Goal: Task Accomplishment & Management: Manage account settings

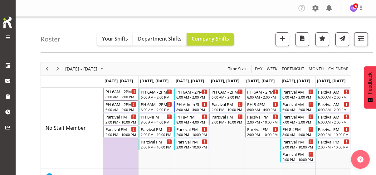
click at [122, 97] on div "6:00 AM - 2:00 PM" at bounding box center [122, 96] width 32 height 5
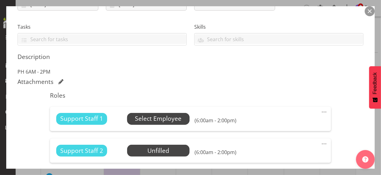
scroll to position [125, 0]
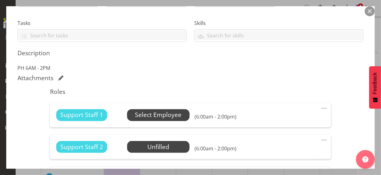
click at [143, 113] on span "Select Employee" at bounding box center [158, 115] width 47 height 9
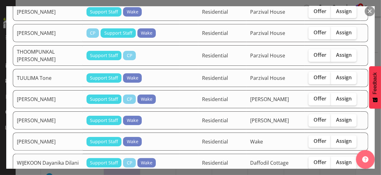
scroll to position [1093, 0]
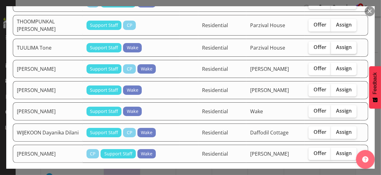
click at [343, 44] on span "Assign" at bounding box center [344, 47] width 16 height 6
click at [335, 45] on input "Assign" at bounding box center [333, 47] width 4 height 4
checkbox input "true"
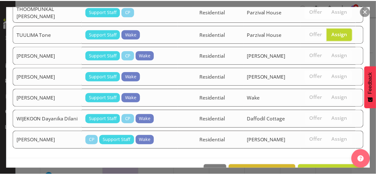
scroll to position [1112, 0]
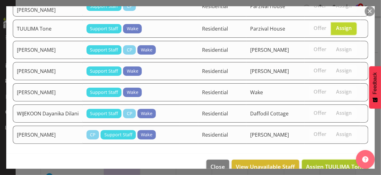
click at [320, 163] on span "Assign TUULIMA Tone" at bounding box center [335, 166] width 58 height 7
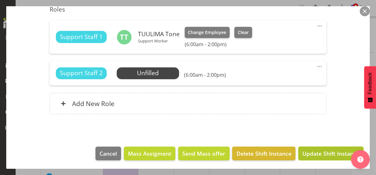
click at [325, 152] on span "Update Shift Instance" at bounding box center [331, 154] width 57 height 8
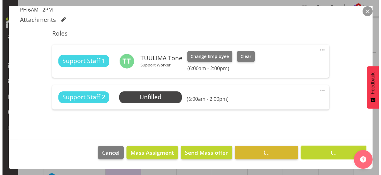
scroll to position [182, 0]
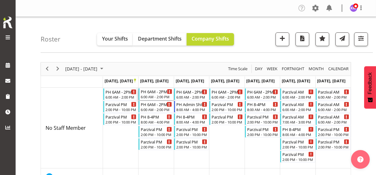
click at [157, 95] on div "6:00 AM - 2:00 PM" at bounding box center [157, 96] width 32 height 5
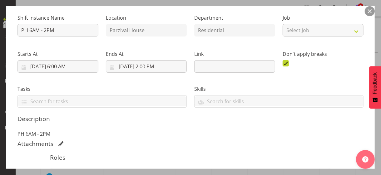
scroll to position [125, 0]
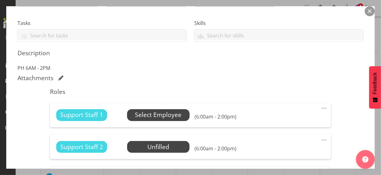
click at [151, 117] on span "Select Employee" at bounding box center [158, 115] width 47 height 9
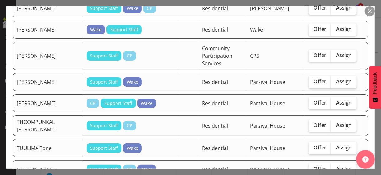
scroll to position [1031, 0]
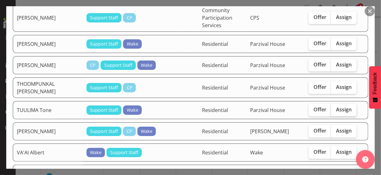
click at [336, 107] on span "Assign" at bounding box center [344, 110] width 16 height 6
click at [333, 108] on input "Assign" at bounding box center [333, 110] width 4 height 4
checkbox input "true"
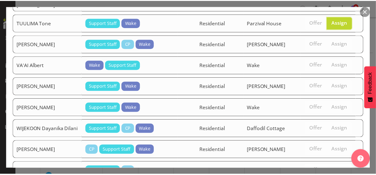
scroll to position [1152, 0]
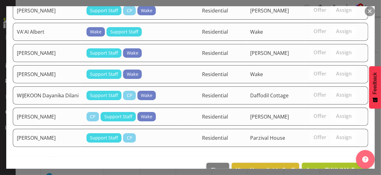
click at [317, 166] on span "Assign TUULIMA Tone" at bounding box center [335, 169] width 58 height 7
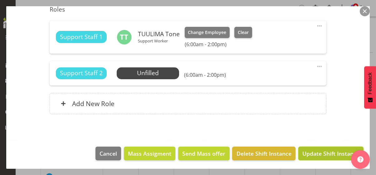
click at [316, 152] on span "Update Shift Instance" at bounding box center [331, 154] width 57 height 8
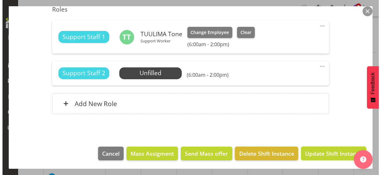
scroll to position [182, 0]
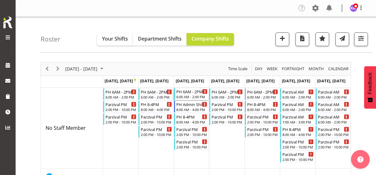
click at [192, 95] on div "6:00 AM - 2:00 PM" at bounding box center [193, 96] width 32 height 5
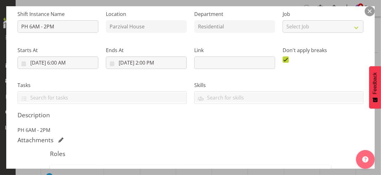
scroll to position [94, 0]
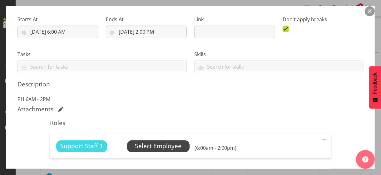
click at [162, 144] on span "Select Employee" at bounding box center [158, 146] width 47 height 9
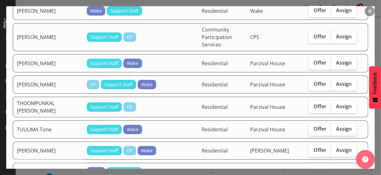
scroll to position [1031, 0]
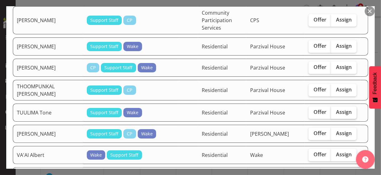
click at [336, 107] on label "Assign" at bounding box center [344, 113] width 26 height 12
click at [335, 110] on input "Assign" at bounding box center [333, 112] width 4 height 4
checkbox input "true"
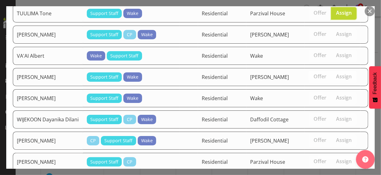
scroll to position [1147, 0]
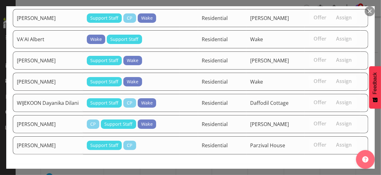
click at [327, 174] on span "Assign TUULIMA Tone" at bounding box center [335, 177] width 58 height 7
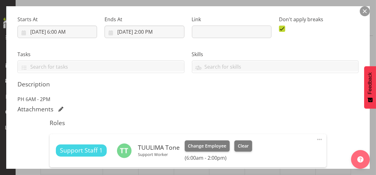
scroll to position [156, 0]
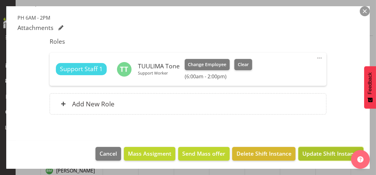
click at [318, 152] on span "Update Shift Instance" at bounding box center [331, 154] width 57 height 8
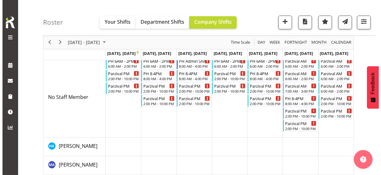
scroll to position [0, 0]
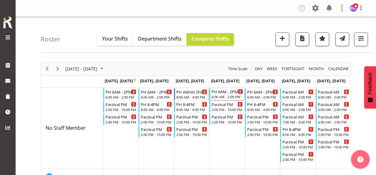
click at [225, 95] on div "6:00 AM - 2:00 PM" at bounding box center [228, 96] width 32 height 5
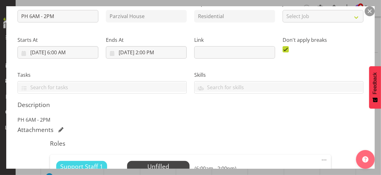
scroll to position [125, 0]
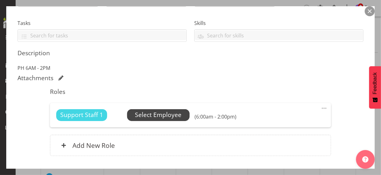
click at [162, 116] on span "Select Employee" at bounding box center [158, 115] width 47 height 9
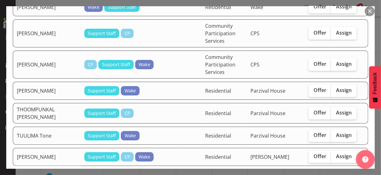
scroll to position [1125, 0]
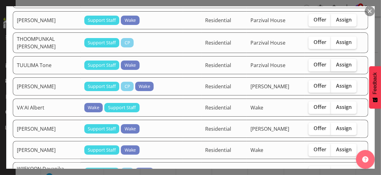
click at [338, 65] on label "Assign" at bounding box center [344, 65] width 26 height 12
click at [335, 65] on input "Assign" at bounding box center [333, 65] width 4 height 4
checkbox input "true"
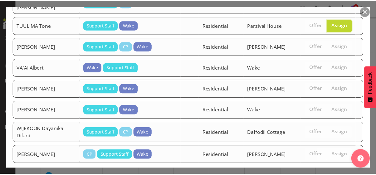
scroll to position [1192, 0]
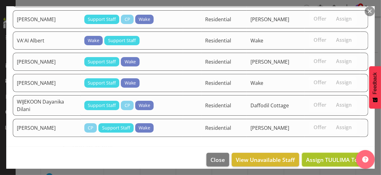
click at [331, 156] on span "Assign TUULIMA Tone" at bounding box center [335, 159] width 58 height 7
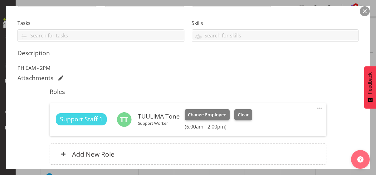
click at [343, 114] on div "Shift Instance Name PH 6AM - 2PM Location [GEOGRAPHIC_DATA] Department Resident…" at bounding box center [187, 57] width 341 height 229
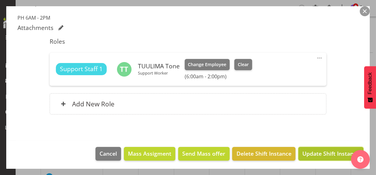
drag, startPoint x: 326, startPoint y: 155, endPoint x: 363, endPoint y: 123, distance: 48.7
click at [327, 155] on span "Update Shift Instance" at bounding box center [331, 154] width 57 height 8
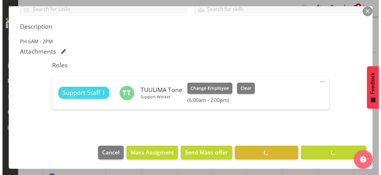
scroll to position [151, 0]
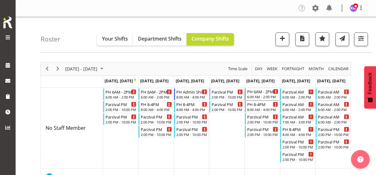
click at [262, 94] on div "6:00 AM - 2:00 PM" at bounding box center [263, 96] width 32 height 5
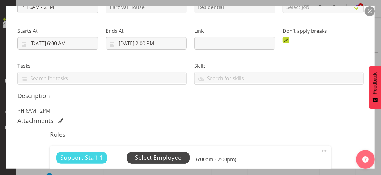
scroll to position [125, 0]
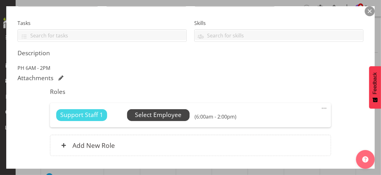
click at [157, 116] on span "Select Employee" at bounding box center [158, 115] width 47 height 9
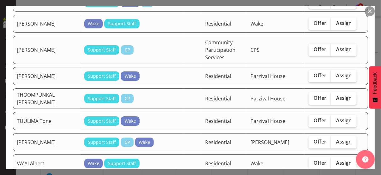
scroll to position [1125, 0]
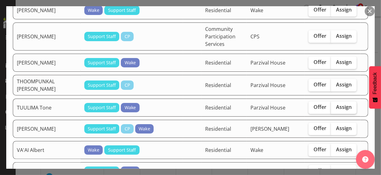
click at [333, 102] on label "Assign" at bounding box center [344, 108] width 26 height 12
click at [333, 105] on input "Assign" at bounding box center [333, 107] width 4 height 4
checkbox input "true"
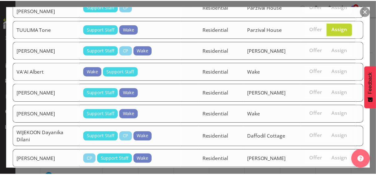
scroll to position [1228, 0]
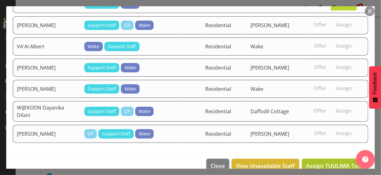
click at [327, 162] on span "Assign TUULIMA Tone" at bounding box center [335, 165] width 58 height 7
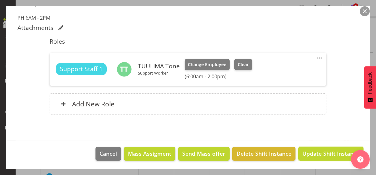
drag, startPoint x: 331, startPoint y: 155, endPoint x: 335, endPoint y: 150, distance: 6.2
click at [331, 154] on span "Update Shift Instance" at bounding box center [331, 154] width 57 height 8
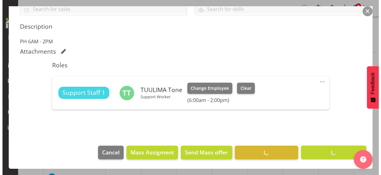
scroll to position [151, 0]
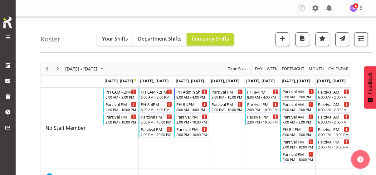
click at [293, 96] on div "6:00 AM - 2:00 PM" at bounding box center [299, 96] width 32 height 5
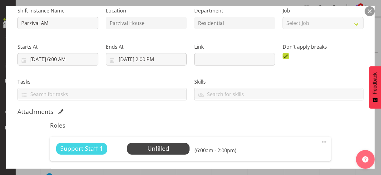
scroll to position [125, 0]
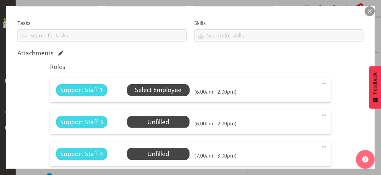
click at [147, 92] on span "Select Employee" at bounding box center [158, 90] width 47 height 9
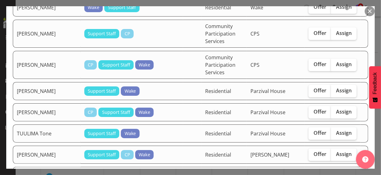
scroll to position [1250, 0]
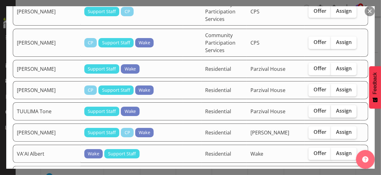
click at [337, 108] on span "Assign" at bounding box center [344, 111] width 16 height 6
click at [335, 109] on input "Assign" at bounding box center [333, 111] width 4 height 4
checkbox input "true"
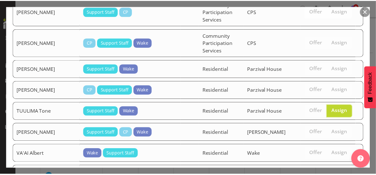
scroll to position [1405, 0]
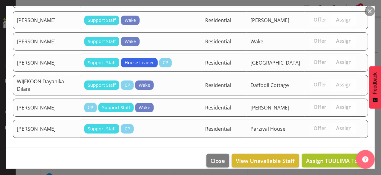
click at [324, 157] on span "Assign TUULIMA Tone" at bounding box center [335, 160] width 58 height 7
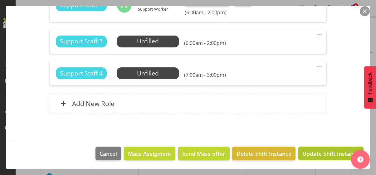
drag, startPoint x: 325, startPoint y: 153, endPoint x: 344, endPoint y: 142, distance: 22.1
click at [325, 153] on span "Update Shift Instance" at bounding box center [331, 154] width 57 height 8
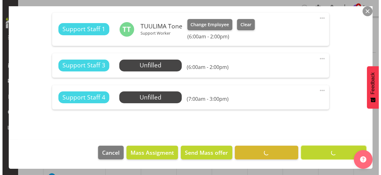
scroll to position [190, 0]
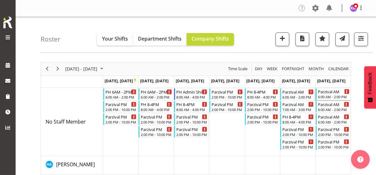
click at [333, 95] on div "6:00 AM - 2:00 PM" at bounding box center [334, 96] width 32 height 5
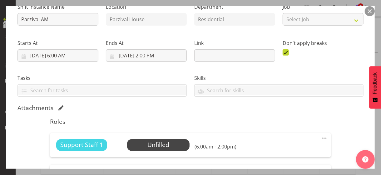
scroll to position [94, 0]
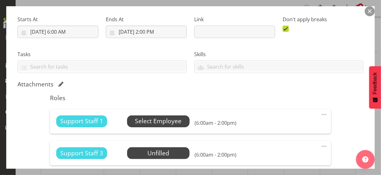
click at [161, 121] on span "Select Employee" at bounding box center [158, 121] width 47 height 9
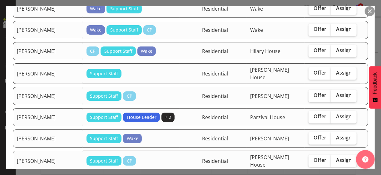
scroll to position [594, 0]
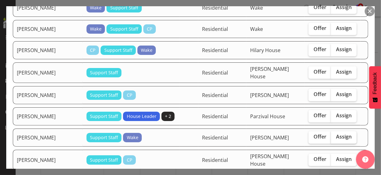
click at [336, 134] on span "Assign" at bounding box center [344, 137] width 16 height 6
click at [333, 135] on input "Assign" at bounding box center [333, 137] width 4 height 4
checkbox input "true"
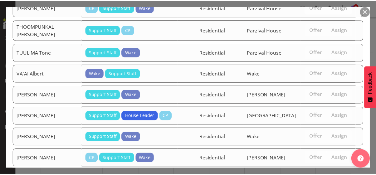
scroll to position [1422, 0]
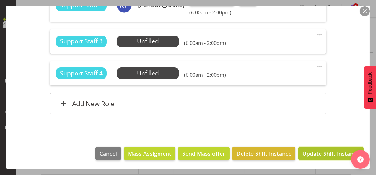
click at [323, 154] on span "Update Shift Instance" at bounding box center [331, 154] width 57 height 8
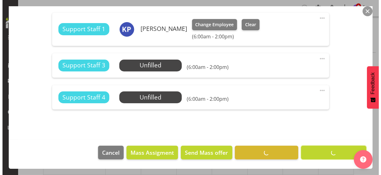
scroll to position [190, 0]
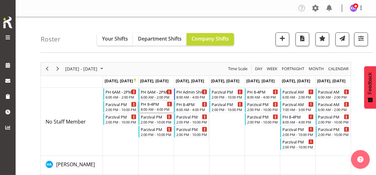
click at [159, 108] on div "8:00 AM - 4:00 PM" at bounding box center [157, 109] width 32 height 5
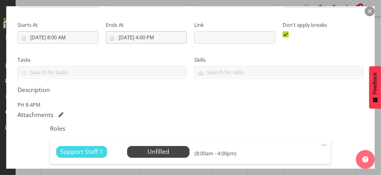
scroll to position [156, 0]
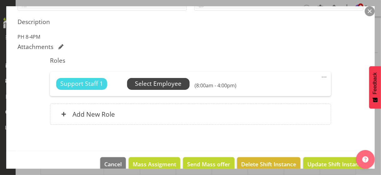
click at [153, 85] on span "Select Employee" at bounding box center [158, 83] width 47 height 9
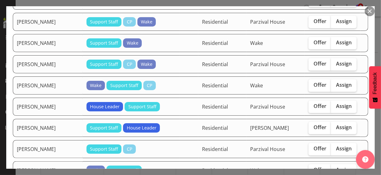
scroll to position [750, 0]
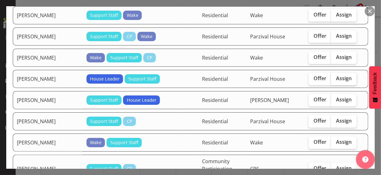
click at [336, 75] on span "Assign" at bounding box center [344, 78] width 16 height 6
click at [334, 77] on input "Assign" at bounding box center [333, 79] width 4 height 4
checkbox input "true"
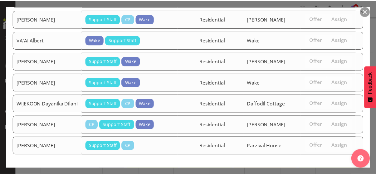
scroll to position [952, 0]
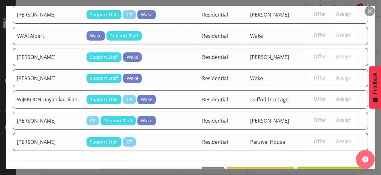
click at [327, 170] on span "Assign [PERSON_NAME]" at bounding box center [332, 173] width 63 height 7
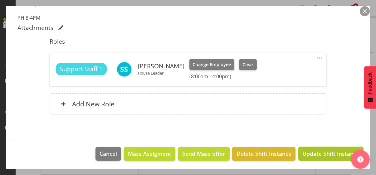
click at [326, 154] on span "Update Shift Instance" at bounding box center [331, 154] width 57 height 8
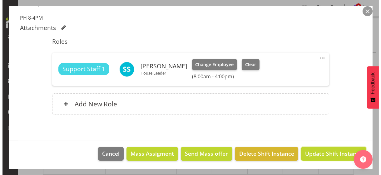
scroll to position [151, 0]
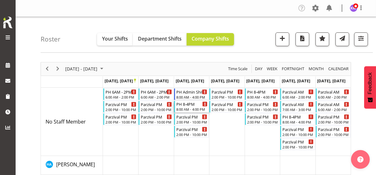
click at [194, 108] on div "8:00 AM - 4:00 PM" at bounding box center [193, 109] width 32 height 5
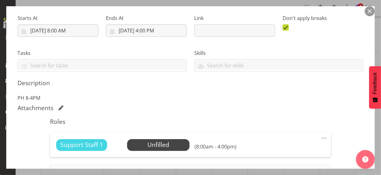
scroll to position [156, 0]
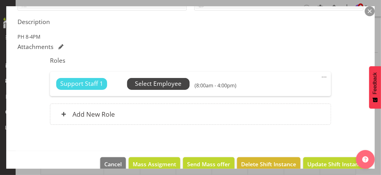
click at [155, 86] on span "Select Employee" at bounding box center [158, 83] width 47 height 9
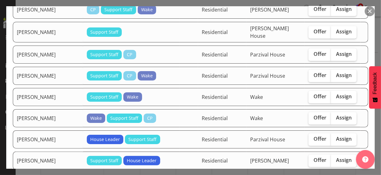
scroll to position [719, 0]
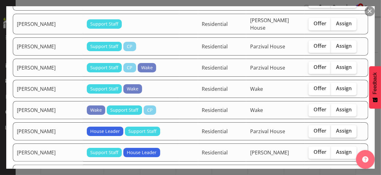
click at [340, 128] on span "Assign" at bounding box center [344, 131] width 16 height 6
click at [335, 129] on input "Assign" at bounding box center [333, 131] width 4 height 4
checkbox input "true"
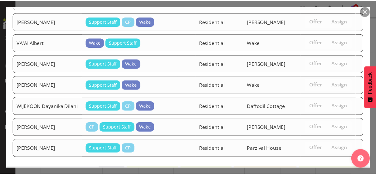
scroll to position [993, 0]
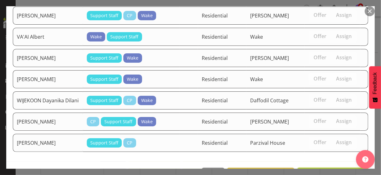
click at [324, 171] on span "Assign [PERSON_NAME]" at bounding box center [332, 174] width 63 height 7
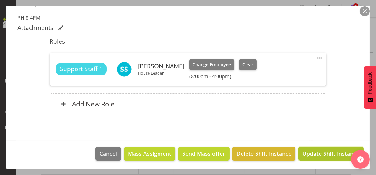
click at [322, 152] on span "Update Shift Instance" at bounding box center [331, 154] width 57 height 8
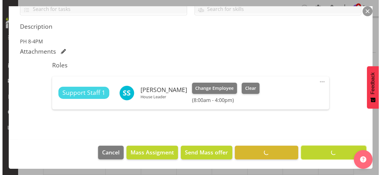
scroll to position [151, 0]
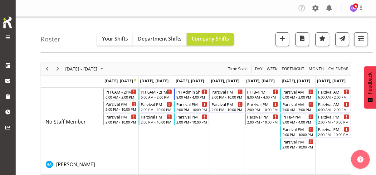
click at [120, 108] on div "2:00 PM - 10:00 PM" at bounding box center [122, 109] width 32 height 5
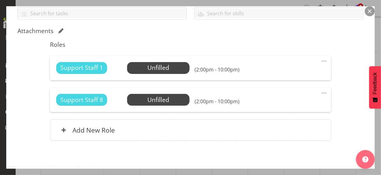
scroll to position [156, 0]
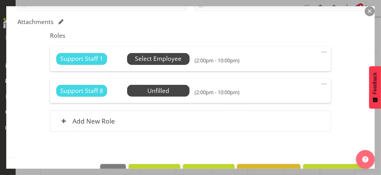
click at [152, 60] on span "Select Employee" at bounding box center [158, 58] width 47 height 9
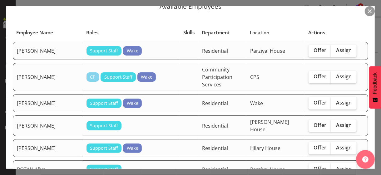
scroll to position [0, 0]
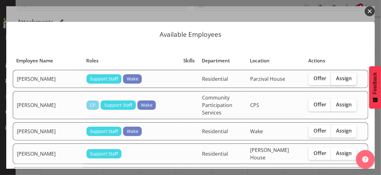
click at [337, 79] on span "Assign" at bounding box center [344, 78] width 16 height 6
click at [335, 79] on input "Assign" at bounding box center [333, 79] width 4 height 4
checkbox input "true"
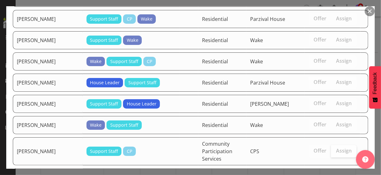
scroll to position [1152, 0]
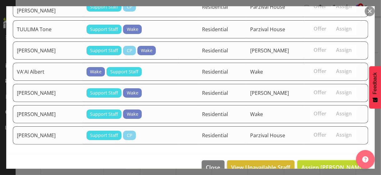
drag, startPoint x: 330, startPoint y: 152, endPoint x: 286, endPoint y: 146, distance: 44.2
click at [330, 164] on span "Assign [PERSON_NAME]" at bounding box center [332, 167] width 63 height 7
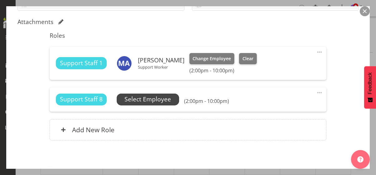
click at [157, 101] on span "Select Employee" at bounding box center [148, 99] width 47 height 9
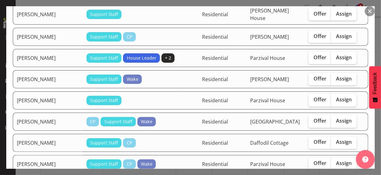
scroll to position [531, 0]
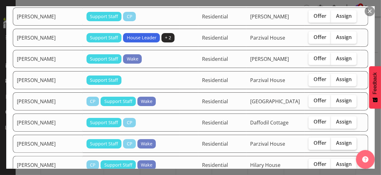
click at [336, 141] on span "Assign" at bounding box center [344, 143] width 16 height 6
click at [333, 142] on input "Assign" at bounding box center [333, 144] width 4 height 4
checkbox input "true"
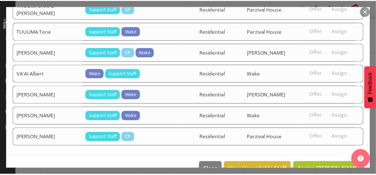
scroll to position [1131, 0]
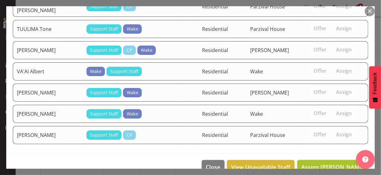
click at [326, 163] on span "Assign [PERSON_NAME]" at bounding box center [332, 166] width 63 height 7
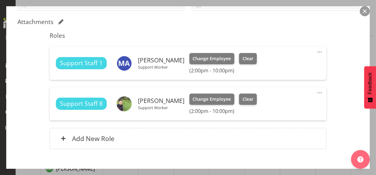
scroll to position [156, 0]
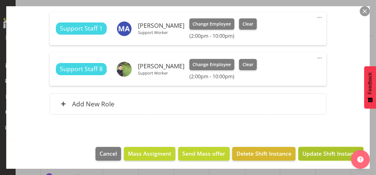
click at [326, 152] on span "Update Shift Instance" at bounding box center [331, 154] width 57 height 8
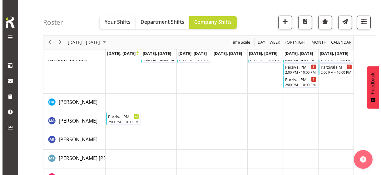
scroll to position [0, 0]
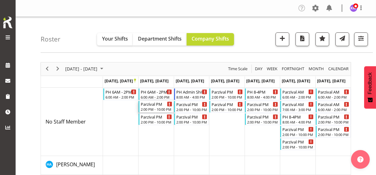
click at [155, 108] on div "2:00 PM - 10:00 PM" at bounding box center [157, 109] width 32 height 5
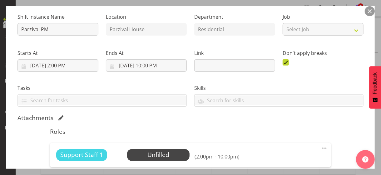
scroll to position [125, 0]
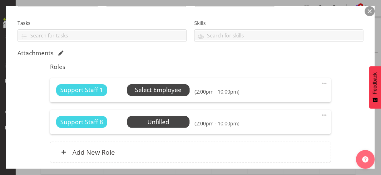
click at [153, 90] on span "Select Employee" at bounding box center [158, 90] width 47 height 9
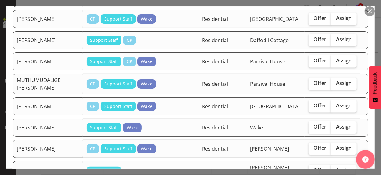
scroll to position [582, 0]
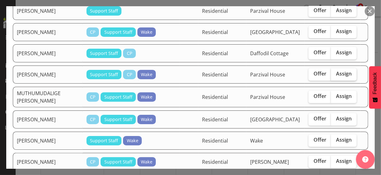
click at [336, 71] on span "Assign" at bounding box center [344, 74] width 16 height 6
click at [334, 72] on input "Assign" at bounding box center [333, 74] width 4 height 4
checkbox input "true"
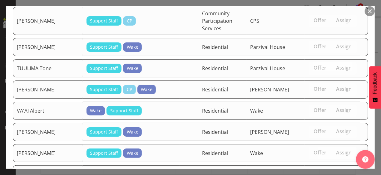
scroll to position [1019, 0]
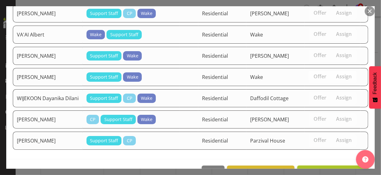
click at [335, 169] on span "Assign [PERSON_NAME]" at bounding box center [332, 172] width 63 height 7
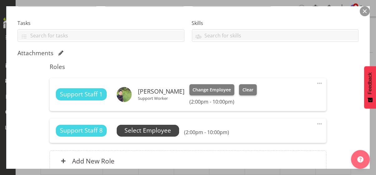
click at [160, 130] on span "Select Employee" at bounding box center [148, 130] width 47 height 9
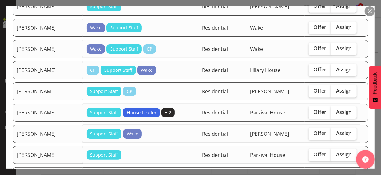
scroll to position [469, 0]
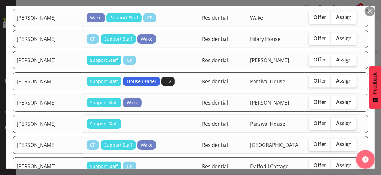
click at [339, 120] on span "Assign" at bounding box center [344, 123] width 16 height 6
click at [335, 122] on input "Assign" at bounding box center [333, 124] width 4 height 4
checkbox input "true"
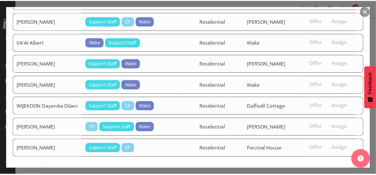
scroll to position [998, 0]
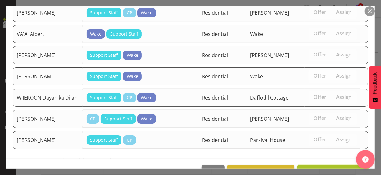
click at [335, 168] on span "Assign [PERSON_NAME]" at bounding box center [332, 171] width 63 height 7
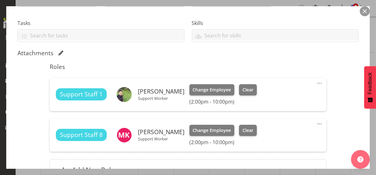
scroll to position [191, 0]
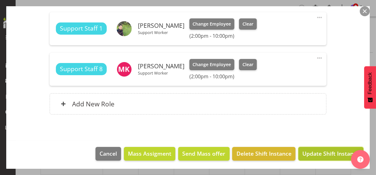
click at [335, 153] on span "Update Shift Instance" at bounding box center [331, 154] width 57 height 8
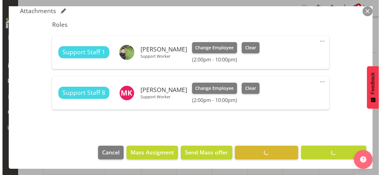
scroll to position [166, 0]
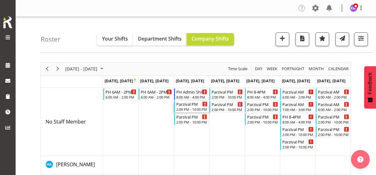
click at [189, 107] on div "2:00 PM - 10:00 PM" at bounding box center [193, 109] width 32 height 5
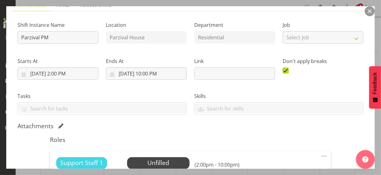
scroll to position [125, 0]
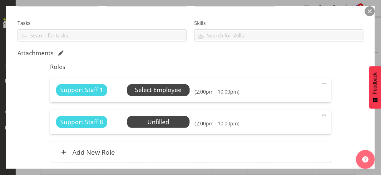
click at [153, 94] on span "Select Employee" at bounding box center [158, 90] width 47 height 9
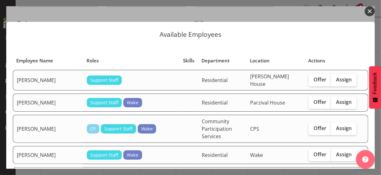
scroll to position [31, 0]
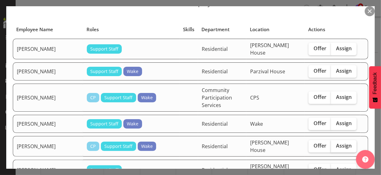
click at [336, 143] on span "Assign" at bounding box center [344, 146] width 16 height 6
click at [334, 144] on input "Assign" at bounding box center [333, 146] width 4 height 4
checkbox input "true"
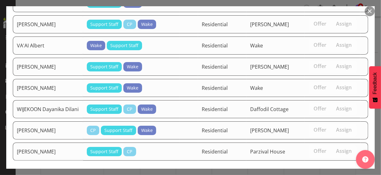
scroll to position [1084, 0]
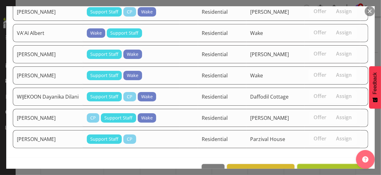
drag, startPoint x: 322, startPoint y: 152, endPoint x: 291, endPoint y: 149, distance: 31.4
click at [322, 167] on span "Assign [PERSON_NAME]" at bounding box center [332, 170] width 63 height 7
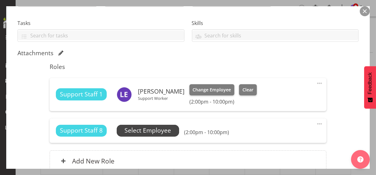
click at [171, 130] on span "Select Employee" at bounding box center [148, 130] width 47 height 9
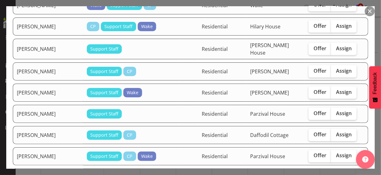
scroll to position [469, 0]
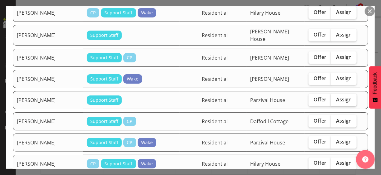
click at [335, 94] on label "Assign" at bounding box center [344, 100] width 26 height 12
click at [335, 98] on input "Assign" at bounding box center [333, 100] width 4 height 4
checkbox input "true"
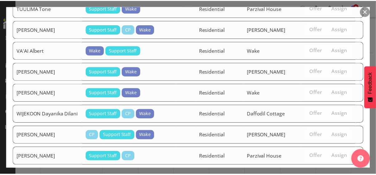
scroll to position [1063, 0]
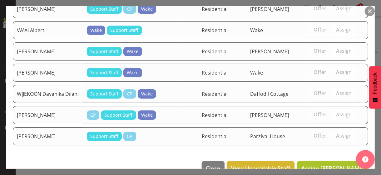
click at [325, 165] on span "Assign [PERSON_NAME]" at bounding box center [332, 168] width 63 height 7
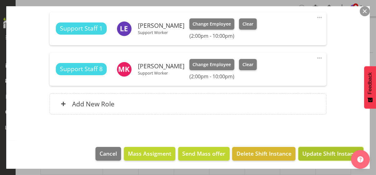
drag, startPoint x: 335, startPoint y: 152, endPoint x: 347, endPoint y: 132, distance: 23.8
click at [335, 152] on span "Update Shift Instance" at bounding box center [331, 154] width 57 height 8
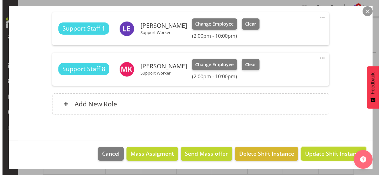
scroll to position [166, 0]
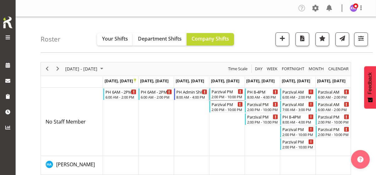
click at [222, 96] on div "2:00 PM - 10:00 PM" at bounding box center [228, 96] width 32 height 5
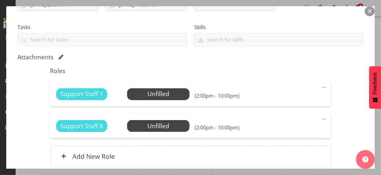
scroll to position [156, 0]
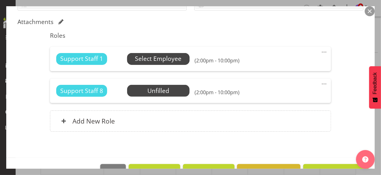
click at [165, 62] on span "Select Employee" at bounding box center [158, 58] width 47 height 9
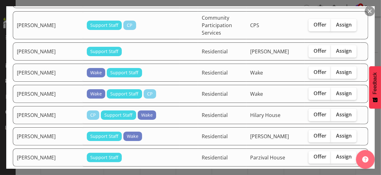
scroll to position [500, 0]
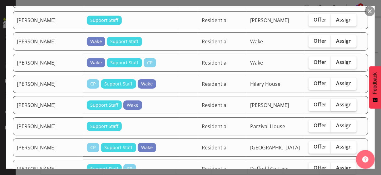
click at [339, 102] on span "Assign" at bounding box center [344, 105] width 16 height 6
click at [335, 103] on input "Assign" at bounding box center [333, 105] width 4 height 4
checkbox input "true"
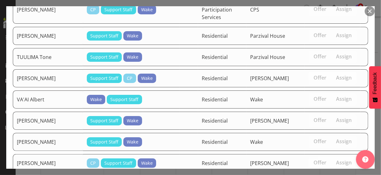
scroll to position [1115, 0]
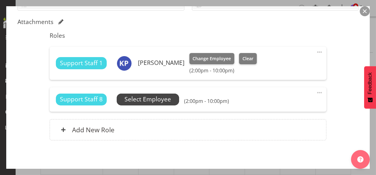
click at [157, 101] on span "Select Employee" at bounding box center [148, 99] width 47 height 9
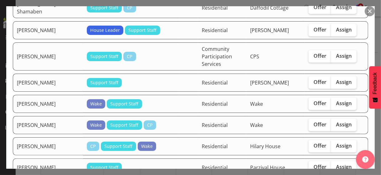
scroll to position [531, 0]
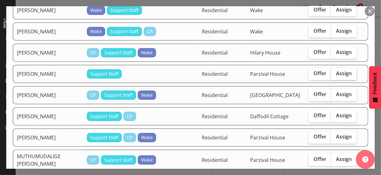
click at [343, 70] on span "Assign" at bounding box center [344, 73] width 16 height 6
click at [335, 72] on input "Assign" at bounding box center [333, 74] width 4 height 4
checkbox input "true"
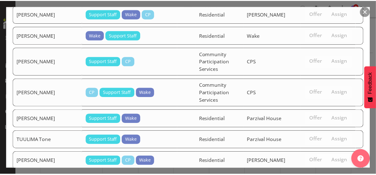
scroll to position [1092, 0]
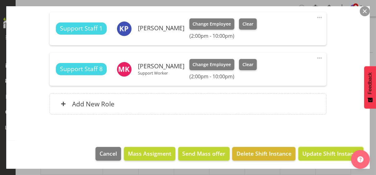
click at [323, 152] on span "Update Shift Instance" at bounding box center [331, 154] width 57 height 8
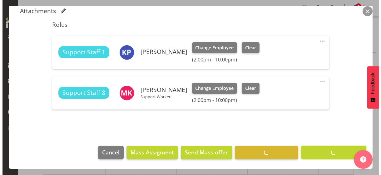
scroll to position [166, 0]
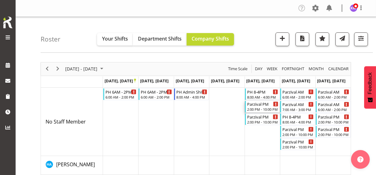
click at [263, 108] on div "2:00 PM - 10:00 PM" at bounding box center [263, 109] width 32 height 5
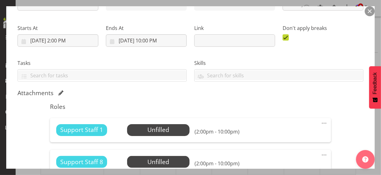
scroll to position [125, 0]
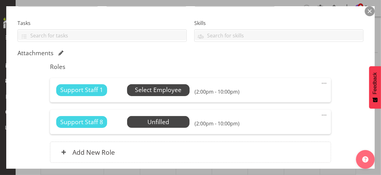
click at [167, 93] on span "Select Employee" at bounding box center [158, 90] width 47 height 9
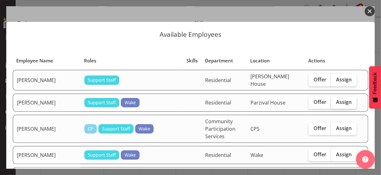
click at [338, 101] on span "Assign" at bounding box center [344, 102] width 16 height 6
click at [335, 101] on input "Assign" at bounding box center [333, 102] width 4 height 4
checkbox input "true"
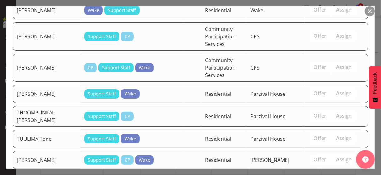
scroll to position [1201, 0]
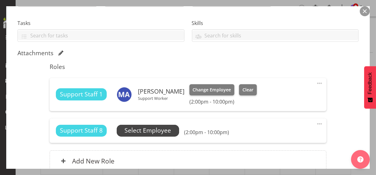
click at [162, 129] on span "Select Employee" at bounding box center [148, 130] width 47 height 9
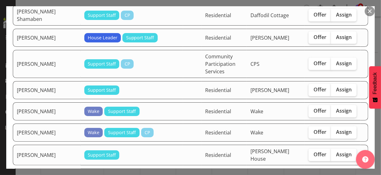
scroll to position [437, 0]
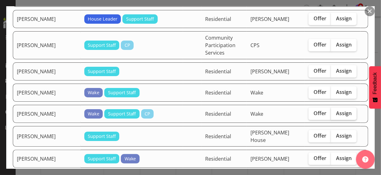
click at [341, 110] on span "Assign" at bounding box center [344, 113] width 16 height 6
click at [335, 112] on input "Assign" at bounding box center [333, 114] width 4 height 4
checkbox input "true"
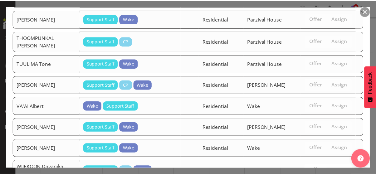
scroll to position [1180, 0]
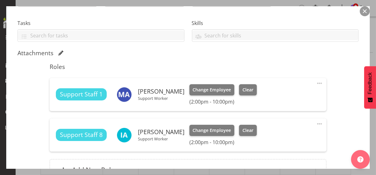
click at [336, 105] on div "Shift Instance Name Parzival PM Location [GEOGRAPHIC_DATA] Department Residenti…" at bounding box center [187, 65] width 341 height 245
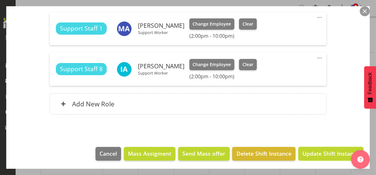
click at [323, 152] on span "Update Shift Instance" at bounding box center [331, 154] width 57 height 8
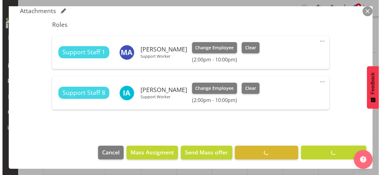
scroll to position [166, 0]
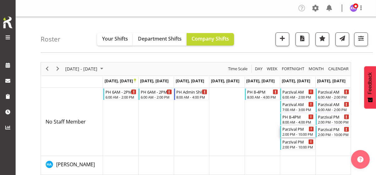
click at [296, 132] on div "Parzival PM 2:00 PM - 10:00 PM" at bounding box center [299, 132] width 32 height 12
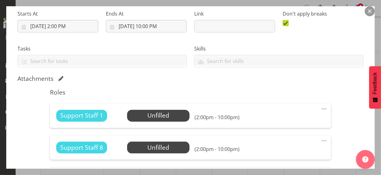
scroll to position [156, 0]
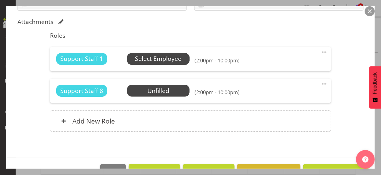
click at [157, 61] on span "Select Employee" at bounding box center [158, 58] width 47 height 9
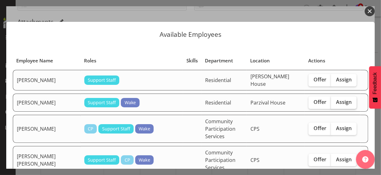
click at [336, 99] on span "Assign" at bounding box center [344, 102] width 16 height 6
click at [335, 100] on input "Assign" at bounding box center [333, 102] width 4 height 4
checkbox input "true"
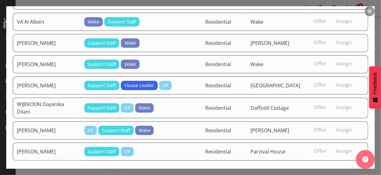
scroll to position [1410, 0]
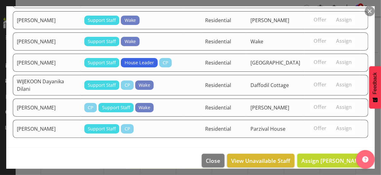
drag, startPoint x: 331, startPoint y: 154, endPoint x: 291, endPoint y: 147, distance: 40.2
click at [331, 157] on span "Assign [PERSON_NAME]" at bounding box center [332, 160] width 63 height 7
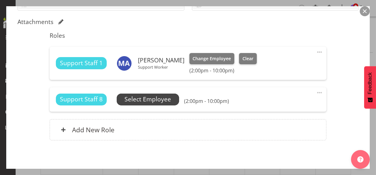
click at [164, 100] on span "Select Employee" at bounding box center [148, 99] width 47 height 9
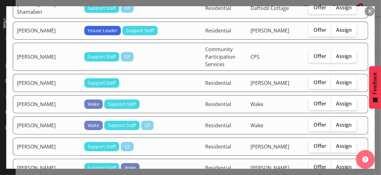
scroll to position [469, 0]
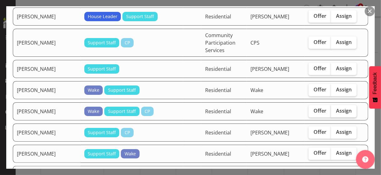
click at [332, 108] on label "Assign" at bounding box center [344, 111] width 26 height 12
click at [332, 109] on input "Assign" at bounding box center [333, 111] width 4 height 4
checkbox input "true"
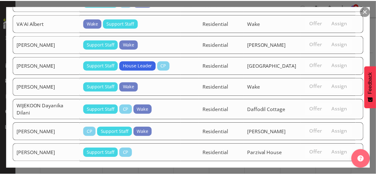
scroll to position [1389, 0]
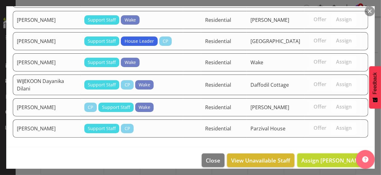
drag, startPoint x: 327, startPoint y: 155, endPoint x: 331, endPoint y: 151, distance: 5.1
click at [327, 157] on span "Assign [PERSON_NAME]" at bounding box center [332, 160] width 63 height 7
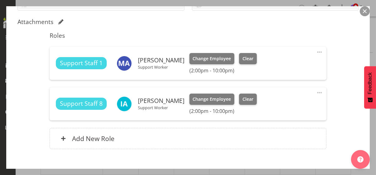
drag, startPoint x: 347, startPoint y: 109, endPoint x: 343, endPoint y: 109, distance: 3.8
click at [347, 109] on div "Shift Instance Name Parzival PM Location [GEOGRAPHIC_DATA] Department Residenti…" at bounding box center [187, 34] width 341 height 245
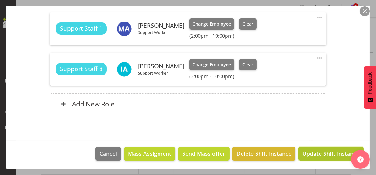
click at [317, 153] on span "Update Shift Instance" at bounding box center [331, 154] width 57 height 8
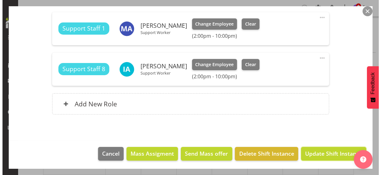
scroll to position [166, 0]
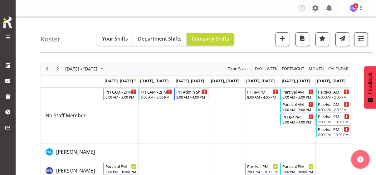
click at [332, 119] on div "Parzival PM" at bounding box center [334, 116] width 32 height 6
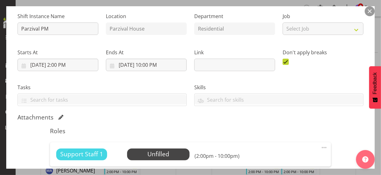
scroll to position [125, 0]
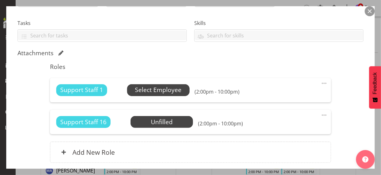
click at [161, 92] on span "Select Employee" at bounding box center [158, 90] width 47 height 9
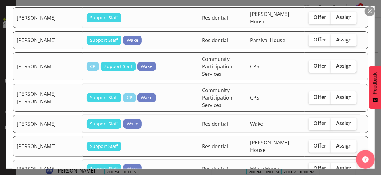
scroll to position [94, 0]
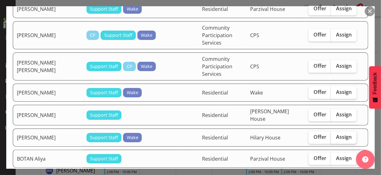
click at [337, 134] on span "Assign" at bounding box center [344, 137] width 16 height 6
click at [335, 135] on input "Assign" at bounding box center [333, 137] width 4 height 4
checkbox input "true"
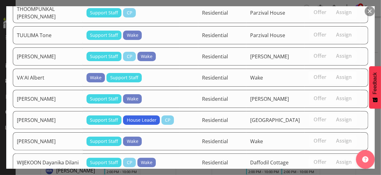
scroll to position [1360, 0]
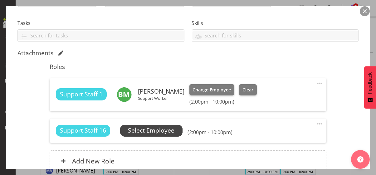
click at [173, 132] on span "Select Employee" at bounding box center [151, 130] width 47 height 9
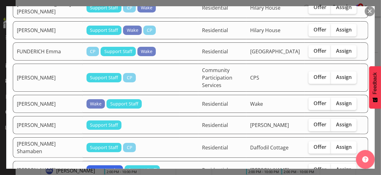
scroll to position [437, 0]
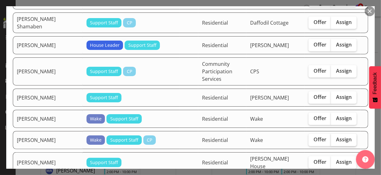
click at [341, 134] on label "Assign" at bounding box center [344, 140] width 26 height 12
click at [335, 138] on input "Assign" at bounding box center [333, 140] width 4 height 4
checkbox input "true"
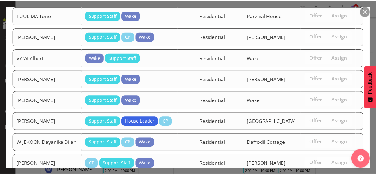
scroll to position [1339, 0]
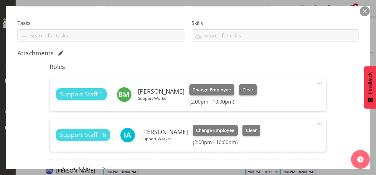
click at [336, 133] on div "Shift Instance Name Parzival PM Location [GEOGRAPHIC_DATA] Department Residenti…" at bounding box center [187, 65] width 341 height 245
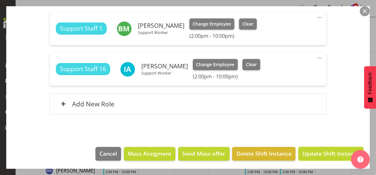
click at [320, 155] on span "Update Shift Instance" at bounding box center [331, 154] width 57 height 8
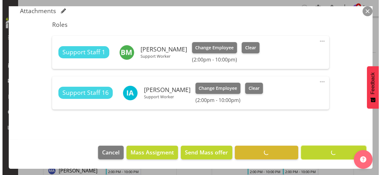
scroll to position [166, 0]
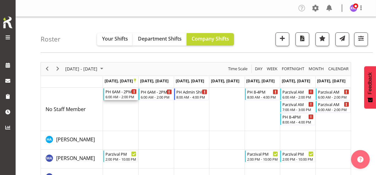
click at [122, 96] on div "6:00 AM - 2:00 PM" at bounding box center [122, 96] width 32 height 5
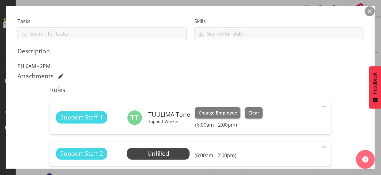
scroll to position [156, 0]
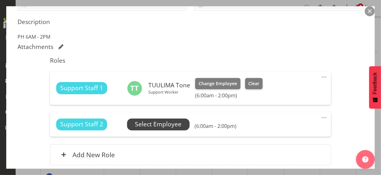
click at [157, 125] on span "Select Employee" at bounding box center [158, 124] width 47 height 9
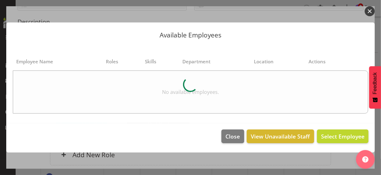
click at [369, 11] on button "button" at bounding box center [370, 11] width 10 height 10
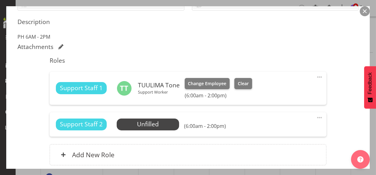
drag, startPoint x: 314, startPoint y: 116, endPoint x: 282, endPoint y: 131, distance: 35.8
click at [316, 117] on span at bounding box center [319, 117] width 7 height 7
click at [274, 132] on link "Edit" at bounding box center [294, 131] width 60 height 11
select select "8"
select select "2025"
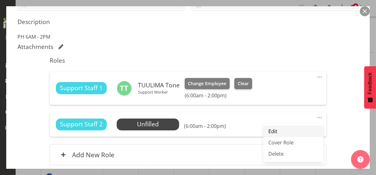
select select "14"
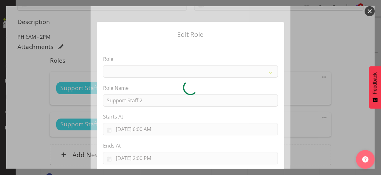
select select "1091"
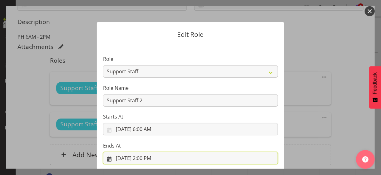
click at [148, 155] on input "[DATE] 2:00 PM" at bounding box center [190, 158] width 175 height 12
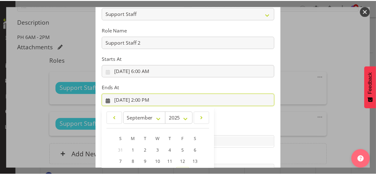
scroll to position [138, 0]
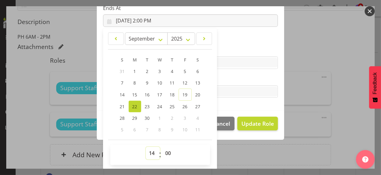
click at [151, 151] on select "00 01 02 03 04 05 06 07 08 09 10 11 12 13 14 15 16 17 18 19 20 21 22 23" at bounding box center [153, 153] width 14 height 12
select select "9"
click at [146, 147] on select "00 01 02 03 04 05 06 07 08 09 10 11 12 13 14 15 16 17 18 19 20 21 22 23" at bounding box center [153, 153] width 14 height 12
click at [242, 78] on label "Tasks" at bounding box center [190, 79] width 175 height 7
type input "[DATE] 9:00 AM"
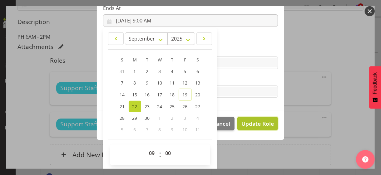
click at [253, 130] on button "Update Role" at bounding box center [257, 124] width 41 height 14
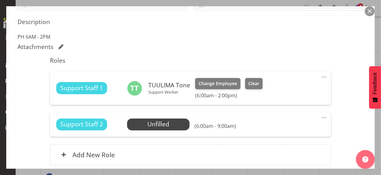
scroll to position [0, 0]
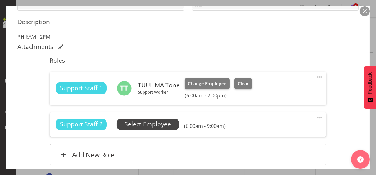
click at [169, 126] on span "Select Employee" at bounding box center [148, 124] width 47 height 9
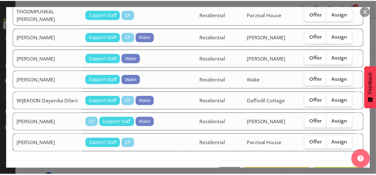
scroll to position [1157, 0]
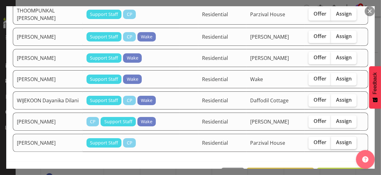
click at [343, 139] on span "Assign" at bounding box center [344, 142] width 16 height 6
click at [335, 141] on input "Assign" at bounding box center [333, 143] width 4 height 4
checkbox input "true"
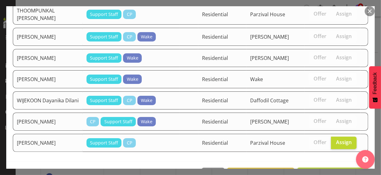
click at [330, 171] on span "Assign [PERSON_NAME]" at bounding box center [332, 174] width 63 height 7
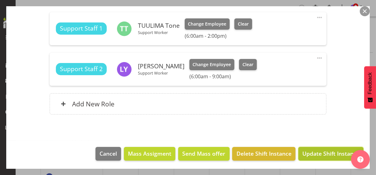
click at [331, 152] on span "Update Shift Instance" at bounding box center [331, 154] width 57 height 8
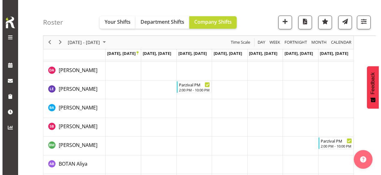
scroll to position [125, 0]
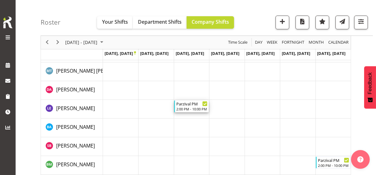
click at [190, 106] on div "Parzival PM" at bounding box center [193, 104] width 32 height 6
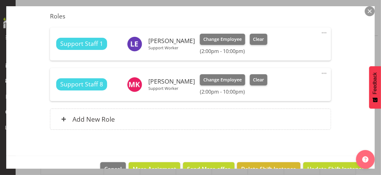
scroll to position [191, 0]
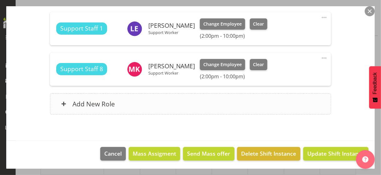
click at [169, 106] on div "Add New Role" at bounding box center [190, 103] width 281 height 21
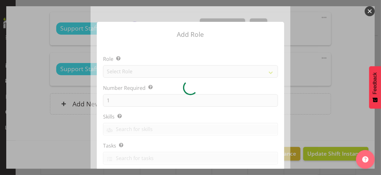
click at [156, 71] on div at bounding box center [191, 87] width 200 height 163
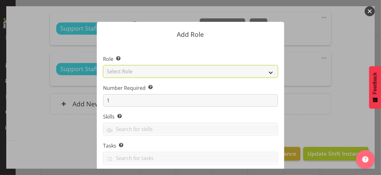
drag, startPoint x: 147, startPoint y: 70, endPoint x: 145, endPoint y: 76, distance: 6.3
click at [147, 70] on select "Select Role CP House Leader Support Staff Wake" at bounding box center [190, 71] width 175 height 12
select select "1091"
click at [103, 65] on select "Select Role CP House Leader Support Staff Wake" at bounding box center [190, 71] width 175 height 12
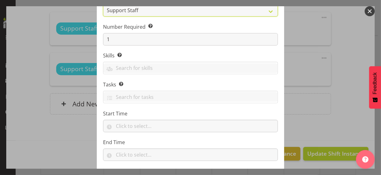
scroll to position [95, 0]
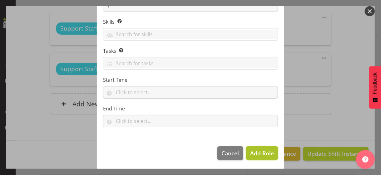
click at [260, 154] on span "Add Role" at bounding box center [262, 153] width 24 height 7
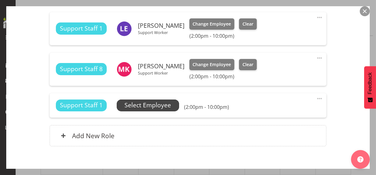
click at [164, 105] on span "Select Employee" at bounding box center [148, 105] width 47 height 9
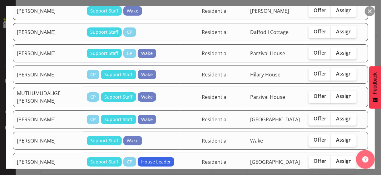
scroll to position [562, 0]
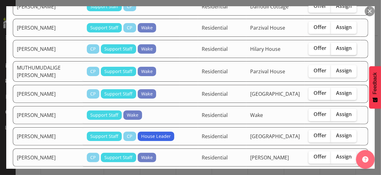
click at [338, 45] on span "Assign" at bounding box center [344, 48] width 16 height 6
click at [335, 47] on input "Assign" at bounding box center [333, 49] width 4 height 4
checkbox input "true"
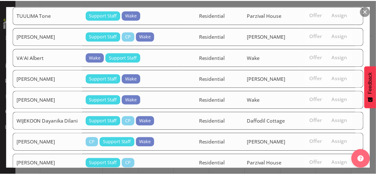
scroll to position [1043, 0]
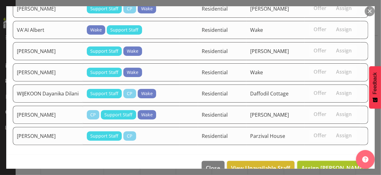
click at [329, 164] on span "Assign [PERSON_NAME]" at bounding box center [332, 167] width 63 height 7
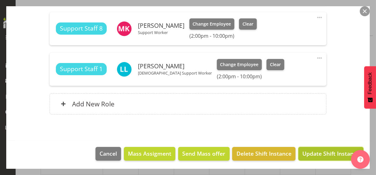
click at [324, 154] on span "Update Shift Instance" at bounding box center [331, 154] width 57 height 8
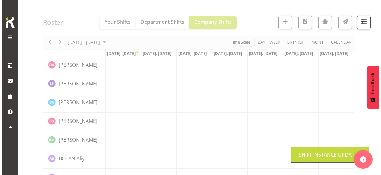
scroll to position [149, 0]
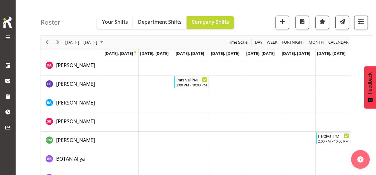
click at [235, 113] on td "Timeline Week of September 22, 2025" at bounding box center [226, 122] width 35 height 19
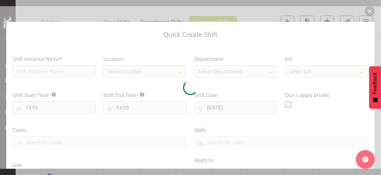
type input "[DATE]"
checkbox input "true"
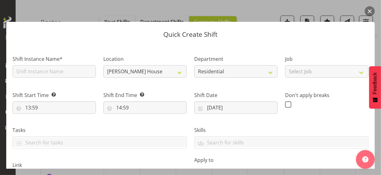
click at [258, 122] on div "Skills Medication Trained" at bounding box center [282, 135] width 182 height 35
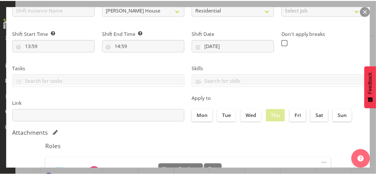
scroll to position [125, 0]
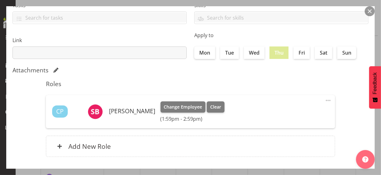
click at [370, 14] on button "button" at bounding box center [370, 11] width 10 height 10
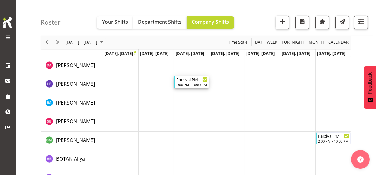
click at [193, 82] on div "Parzival PM" at bounding box center [193, 79] width 32 height 6
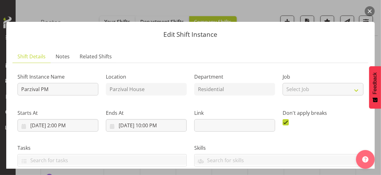
click at [370, 11] on button "button" at bounding box center [370, 11] width 10 height 10
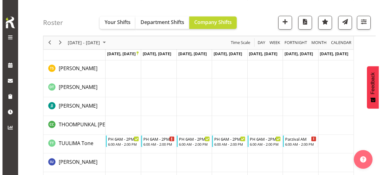
scroll to position [1281, 0]
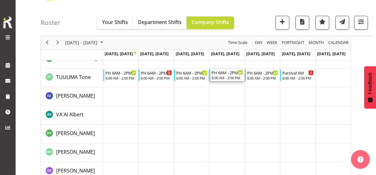
click at [231, 78] on div "6:00 AM - 2:00 PM" at bounding box center [228, 77] width 32 height 5
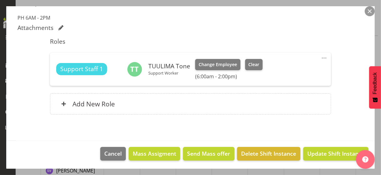
scroll to position [175, 0]
click at [321, 57] on span at bounding box center [324, 57] width 7 height 7
click at [281, 72] on link "Edit" at bounding box center [298, 71] width 60 height 11
select select "8"
select select "2025"
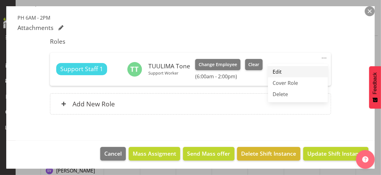
select select "14"
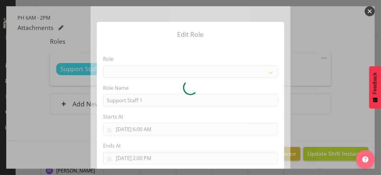
select select "1091"
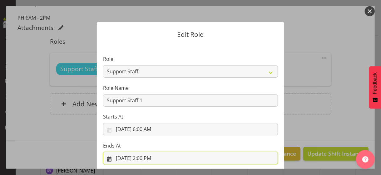
click at [149, 157] on input "[DATE] 2:00 PM" at bounding box center [190, 158] width 175 height 12
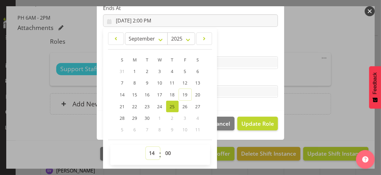
click at [151, 152] on select "00 01 02 03 04 05 06 07 08 09 10 11 12 13 14 15 16 17 18 19 20 21 22 23" at bounding box center [153, 153] width 14 height 12
select select "9"
click at [146, 147] on select "00 01 02 03 04 05 06 07 08 09 10 11 12 13 14 15 16 17 18 19 20 21 22 23" at bounding box center [153, 153] width 14 height 12
click at [229, 76] on label "Tasks" at bounding box center [190, 79] width 175 height 7
type input "[DATE] 9:00 AM"
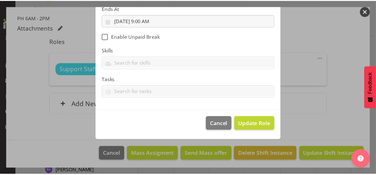
scroll to position [108, 0]
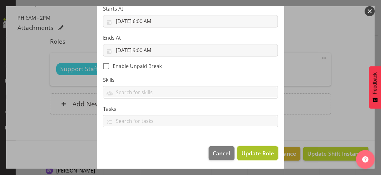
click at [256, 151] on span "Update Role" at bounding box center [257, 153] width 32 height 8
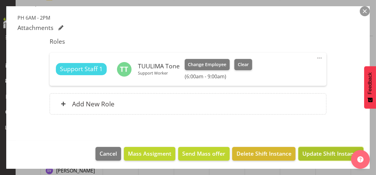
click at [311, 151] on span "Update Shift Instance" at bounding box center [331, 154] width 57 height 8
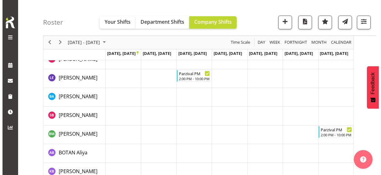
scroll to position [0, 0]
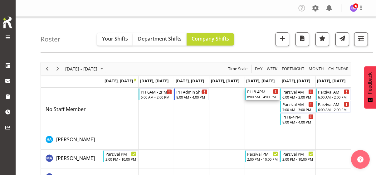
click at [262, 95] on div "8:00 AM - 4:00 PM" at bounding box center [263, 96] width 32 height 5
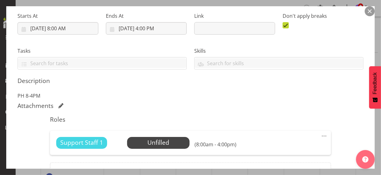
scroll to position [125, 0]
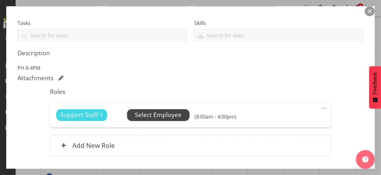
click at [164, 115] on span "Select Employee" at bounding box center [158, 115] width 47 height 9
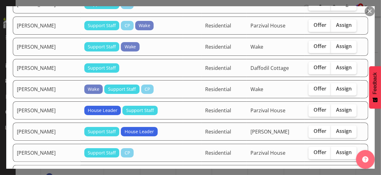
scroll to position [812, 0]
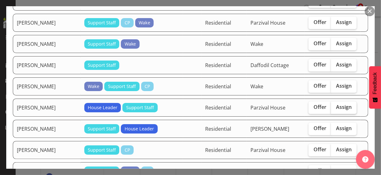
click at [339, 104] on span "Assign" at bounding box center [344, 107] width 16 height 6
click at [335, 105] on input "Assign" at bounding box center [333, 107] width 4 height 4
checkbox input "true"
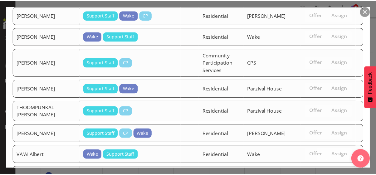
scroll to position [1048, 0]
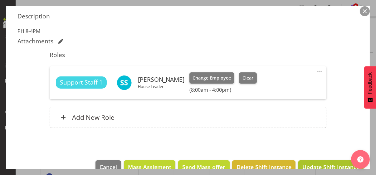
scroll to position [175, 0]
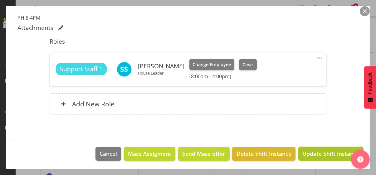
click at [321, 152] on span "Update Shift Instance" at bounding box center [331, 154] width 57 height 8
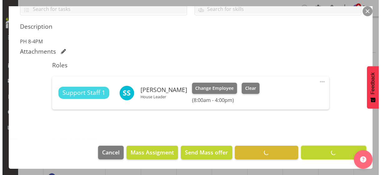
scroll to position [151, 0]
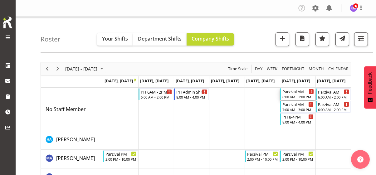
click at [296, 94] on div "6:00 AM - 2:00 PM" at bounding box center [299, 96] width 32 height 5
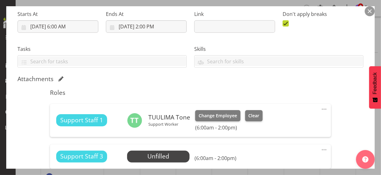
scroll to position [125, 0]
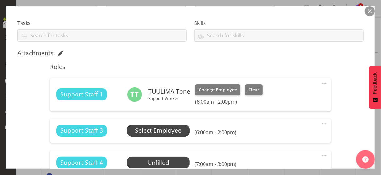
click at [152, 132] on span "Select Employee" at bounding box center [158, 130] width 47 height 9
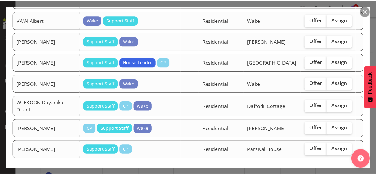
scroll to position [1384, 0]
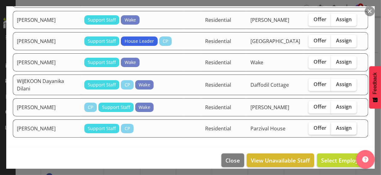
click at [340, 125] on label "Assign" at bounding box center [344, 128] width 26 height 12
click at [335, 126] on input "Assign" at bounding box center [333, 128] width 4 height 4
checkbox input "true"
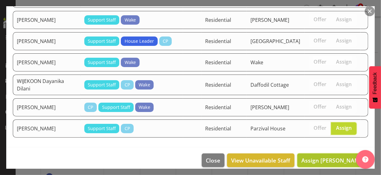
click at [330, 157] on span "Assign [PERSON_NAME]" at bounding box center [332, 160] width 63 height 7
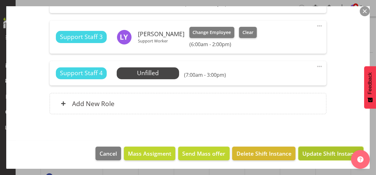
click at [331, 154] on span "Update Shift Instance" at bounding box center [331, 154] width 57 height 8
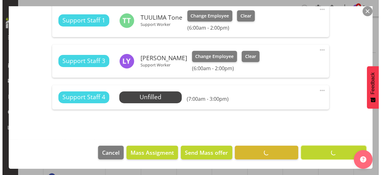
scroll to position [198, 0]
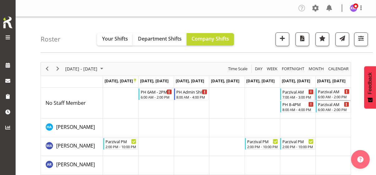
click at [334, 94] on div "Parzival AM 6:00 AM - 2:00 PM" at bounding box center [334, 94] width 32 height 12
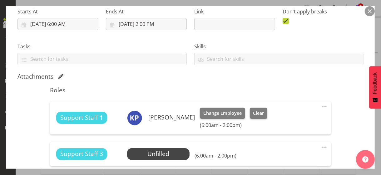
scroll to position [156, 0]
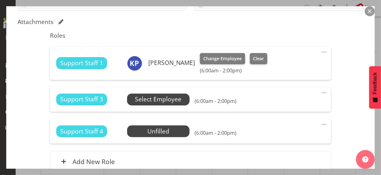
click at [147, 102] on span "Select Employee" at bounding box center [158, 99] width 47 height 9
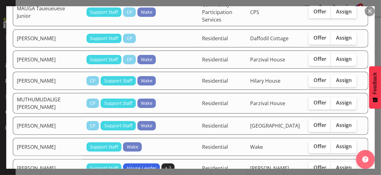
scroll to position [812, 0]
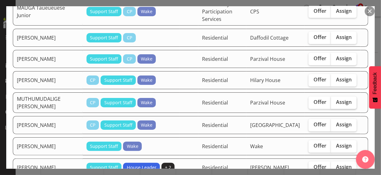
click at [337, 97] on label "Assign" at bounding box center [344, 103] width 26 height 12
click at [335, 100] on input "Assign" at bounding box center [333, 102] width 4 height 4
checkbox input "true"
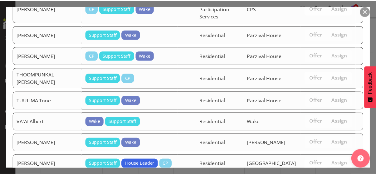
scroll to position [1399, 0]
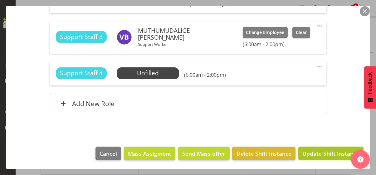
click at [313, 152] on span "Update Shift Instance" at bounding box center [331, 154] width 57 height 8
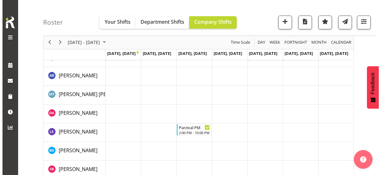
scroll to position [125, 0]
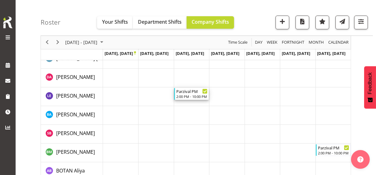
click at [191, 96] on div "2:00 PM - 10:00 PM" at bounding box center [193, 96] width 32 height 5
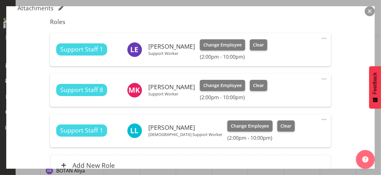
scroll to position [200, 0]
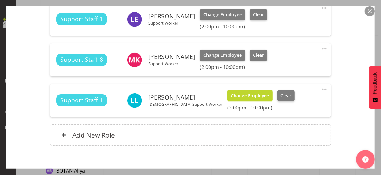
click at [231, 94] on span "Change Employee" at bounding box center [250, 95] width 38 height 7
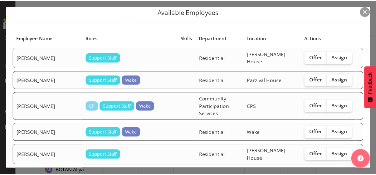
scroll to position [0, 0]
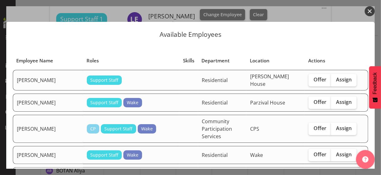
click at [370, 13] on button "button" at bounding box center [370, 11] width 10 height 10
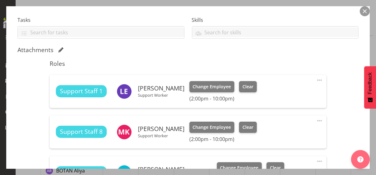
scroll to position [200, 0]
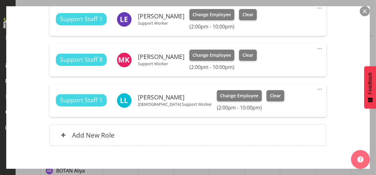
click at [364, 14] on button "button" at bounding box center [365, 11] width 10 height 10
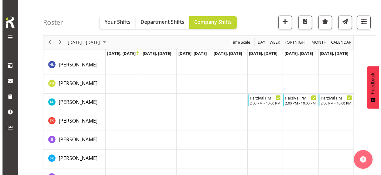
scroll to position [562, 0]
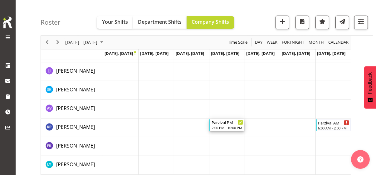
click at [224, 126] on div "2:00 PM - 10:00 PM" at bounding box center [228, 127] width 32 height 5
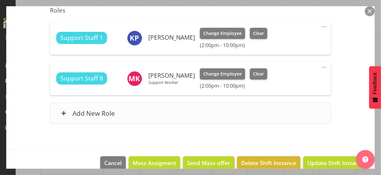
scroll to position [191, 0]
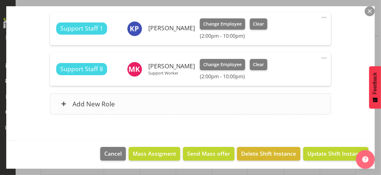
click at [176, 107] on div "Add New Role" at bounding box center [190, 103] width 281 height 21
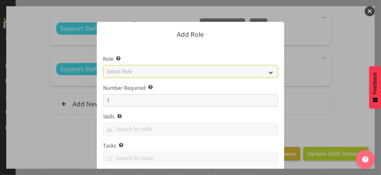
click at [137, 74] on select "Select Role CP House Leader Support Staff Wake" at bounding box center [190, 71] width 175 height 12
select select "1091"
click at [103, 65] on select "Select Role CP House Leader Support Staff Wake" at bounding box center [190, 71] width 175 height 12
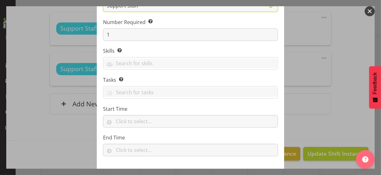
scroll to position [95, 0]
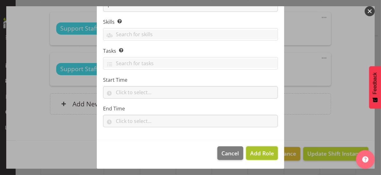
click at [261, 151] on span "Add Role" at bounding box center [262, 153] width 24 height 7
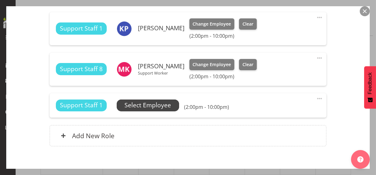
click at [158, 106] on span "Select Employee" at bounding box center [148, 105] width 47 height 9
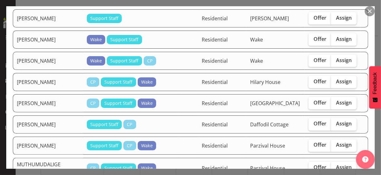
scroll to position [531, 0]
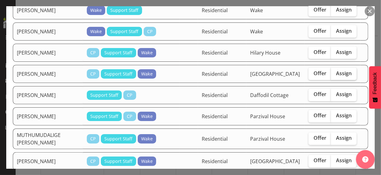
click at [336, 70] on span "Assign" at bounding box center [344, 73] width 16 height 6
click at [332, 72] on input "Assign" at bounding box center [333, 74] width 4 height 4
checkbox input "true"
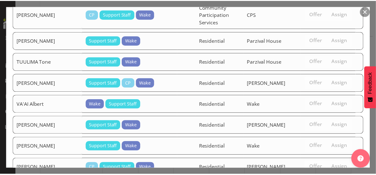
scroll to position [1071, 0]
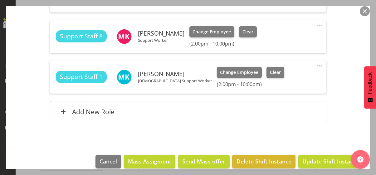
scroll to position [231, 0]
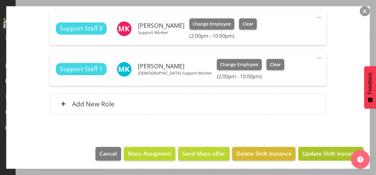
click at [324, 153] on span "Update Shift Instance" at bounding box center [331, 154] width 57 height 8
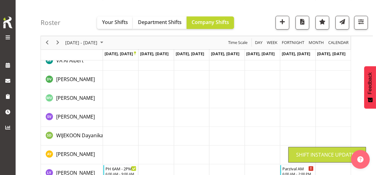
scroll to position [1335, 0]
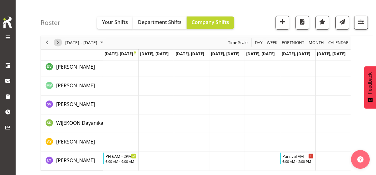
click at [60, 42] on span "Next" at bounding box center [57, 43] width 7 height 8
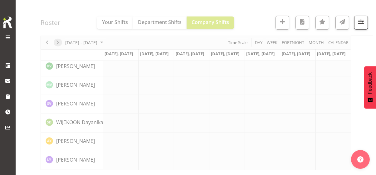
scroll to position [1323, 0]
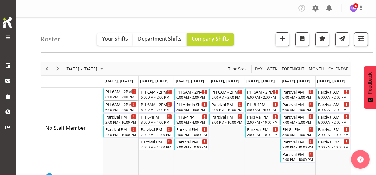
click at [118, 97] on div "6:00 AM - 2:00 PM" at bounding box center [122, 96] width 32 height 5
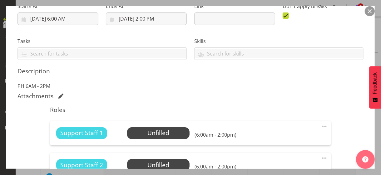
scroll to position [187, 0]
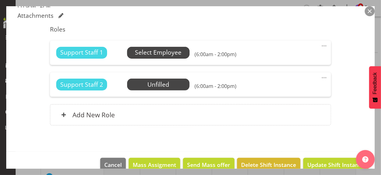
click at [156, 53] on span "Select Employee" at bounding box center [158, 52] width 47 height 9
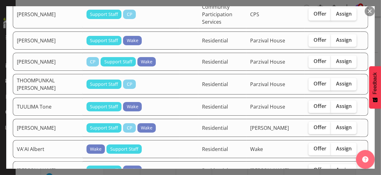
scroll to position [1125, 0]
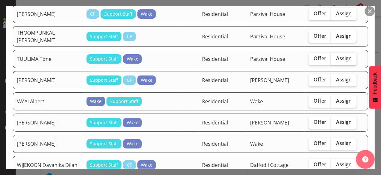
click at [336, 55] on span "Assign" at bounding box center [344, 58] width 16 height 6
click at [334, 57] on input "Assign" at bounding box center [333, 59] width 4 height 4
checkbox input "true"
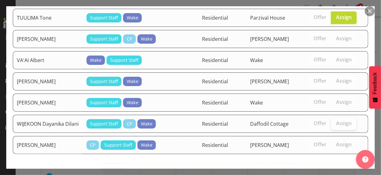
scroll to position [1175, 0]
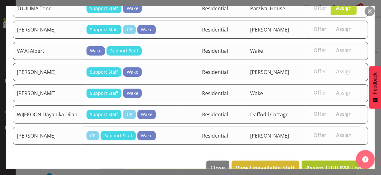
click at [324, 164] on span "Assign TUULIMA Tone" at bounding box center [335, 167] width 58 height 7
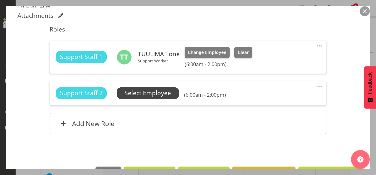
click at [152, 89] on span "Select Employee" at bounding box center [148, 93] width 47 height 9
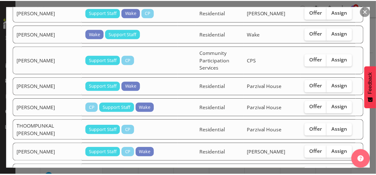
scroll to position [1154, 0]
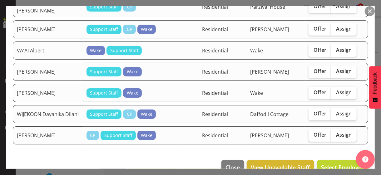
click at [367, 11] on button "button" at bounding box center [370, 11] width 10 height 10
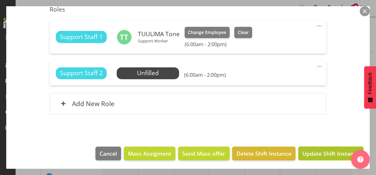
click at [332, 153] on span "Update Shift Instance" at bounding box center [331, 154] width 57 height 8
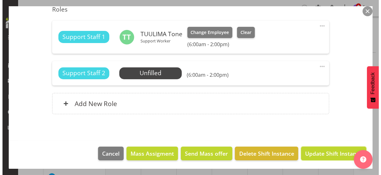
scroll to position [182, 0]
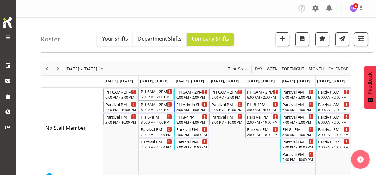
click at [155, 95] on div "6:00 AM - 2:00 PM" at bounding box center [157, 96] width 32 height 5
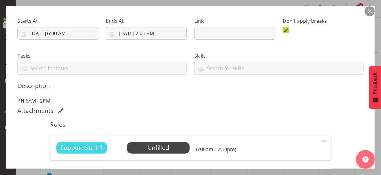
scroll to position [125, 0]
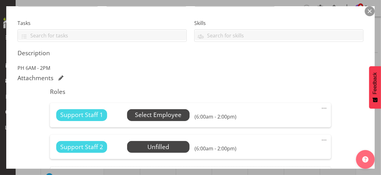
click at [153, 117] on span "Select Employee" at bounding box center [158, 115] width 47 height 9
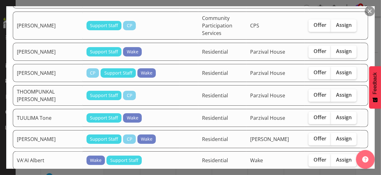
scroll to position [1093, 0]
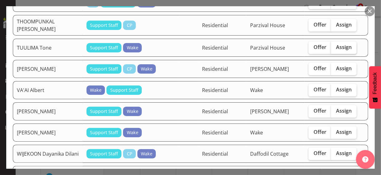
click at [337, 44] on span "Assign" at bounding box center [344, 47] width 16 height 6
click at [335, 45] on input "Assign" at bounding box center [333, 47] width 4 height 4
checkbox input "true"
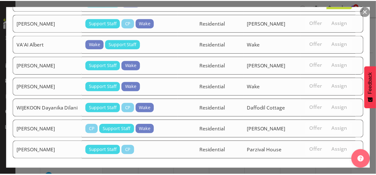
scroll to position [1152, 0]
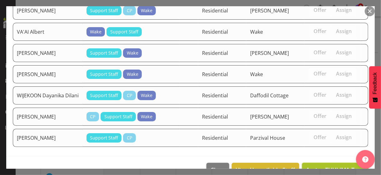
click at [328, 166] on span "Assign TUULIMA Tone" at bounding box center [335, 169] width 58 height 7
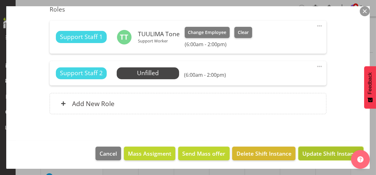
click at [327, 152] on span "Update Shift Instance" at bounding box center [331, 154] width 57 height 8
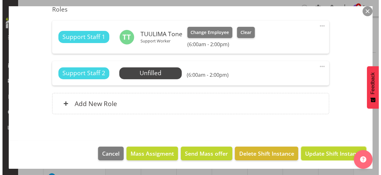
scroll to position [182, 0]
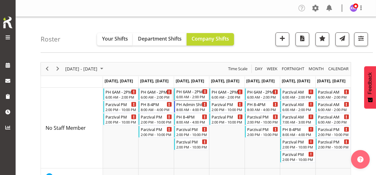
click at [193, 95] on div "6:00 AM - 2:00 PM" at bounding box center [193, 96] width 32 height 5
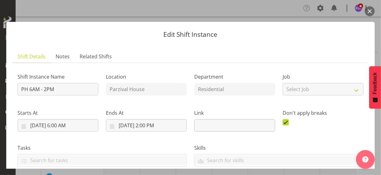
scroll to position [156, 0]
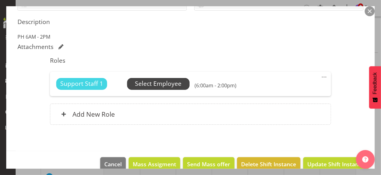
click at [160, 82] on span "Select Employee" at bounding box center [158, 83] width 47 height 9
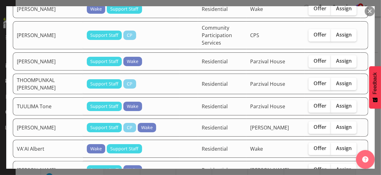
scroll to position [1062, 0]
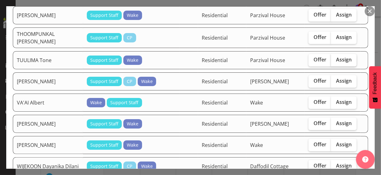
click at [339, 57] on span "Assign" at bounding box center [344, 60] width 16 height 6
click at [335, 58] on input "Assign" at bounding box center [333, 60] width 4 height 4
checkbox input "true"
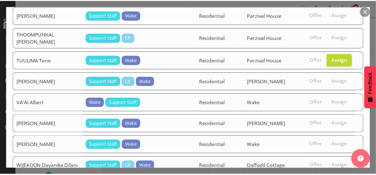
scroll to position [1126, 0]
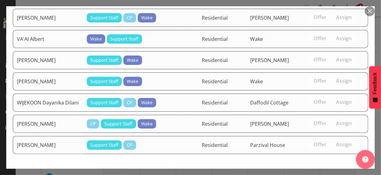
click at [329, 173] on span "Assign TUULIMA Tone" at bounding box center [335, 176] width 58 height 7
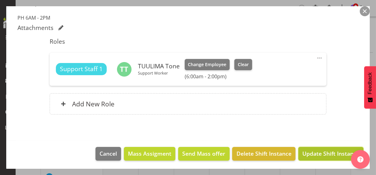
click at [333, 152] on span "Update Shift Instance" at bounding box center [331, 154] width 57 height 8
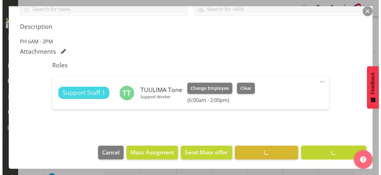
scroll to position [151, 0]
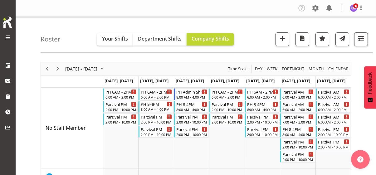
click at [156, 107] on div "PH 8-4PM 8:00 AM - 4:00 PM" at bounding box center [157, 107] width 32 height 12
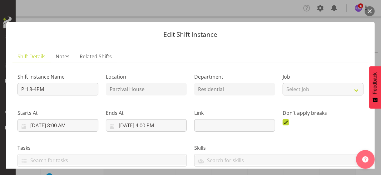
click at [156, 107] on div "Ends At [DATE] 4:00 PM January February March April May June July August Septem…" at bounding box center [146, 118] width 88 height 35
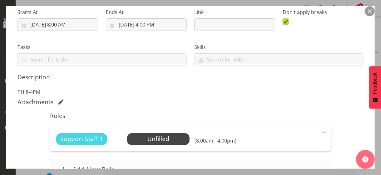
scroll to position [156, 0]
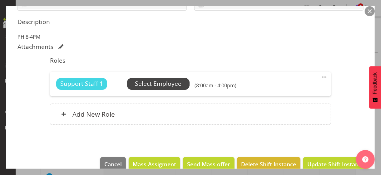
click at [159, 83] on span "Select Employee" at bounding box center [158, 83] width 47 height 9
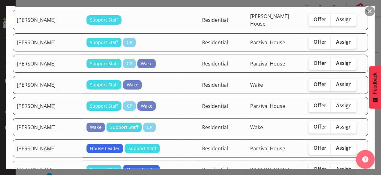
scroll to position [719, 0]
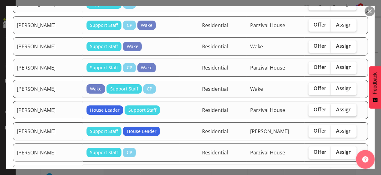
click at [341, 104] on label "Assign" at bounding box center [344, 110] width 26 height 12
click at [335, 108] on input "Assign" at bounding box center [333, 110] width 4 height 4
checkbox input "true"
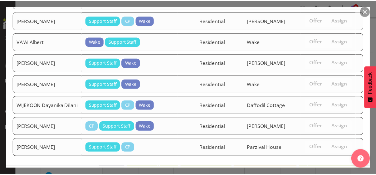
scroll to position [952, 0]
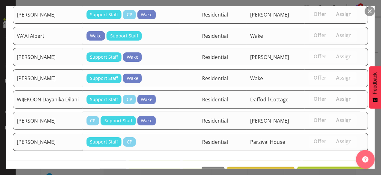
click at [326, 170] on span "Assign [PERSON_NAME]" at bounding box center [332, 173] width 63 height 7
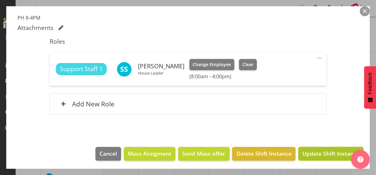
click at [327, 153] on span "Update Shift Instance" at bounding box center [331, 154] width 57 height 8
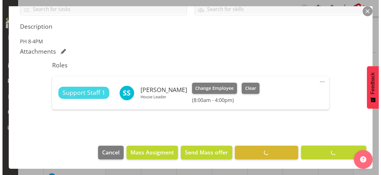
scroll to position [151, 0]
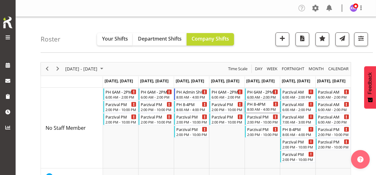
click at [262, 109] on div "8:00 AM - 4:00 PM" at bounding box center [263, 109] width 32 height 5
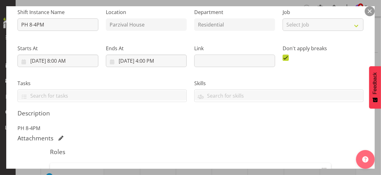
scroll to position [94, 0]
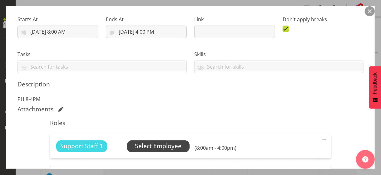
click at [159, 147] on span "Select Employee" at bounding box center [158, 146] width 47 height 9
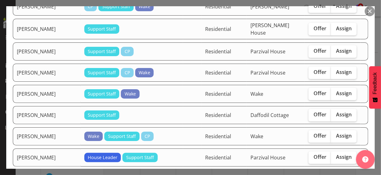
scroll to position [812, 0]
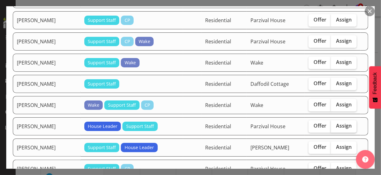
click at [336, 123] on span "Assign" at bounding box center [344, 126] width 16 height 6
click at [335, 124] on input "Assign" at bounding box center [333, 126] width 4 height 4
checkbox input "true"
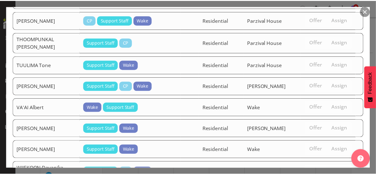
scroll to position [1110, 0]
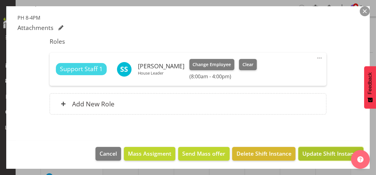
click at [326, 152] on span "Update Shift Instance" at bounding box center [331, 154] width 57 height 8
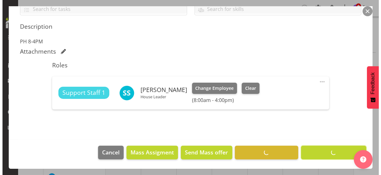
scroll to position [151, 0]
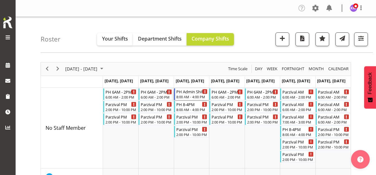
click at [188, 94] on div "PH Admin Shift" at bounding box center [193, 91] width 32 height 6
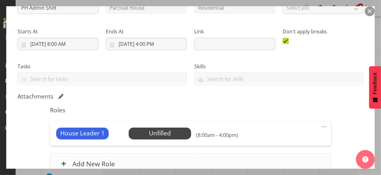
scroll to position [142, 0]
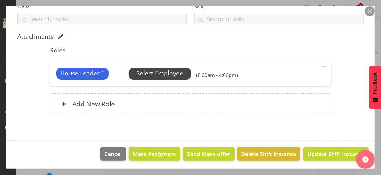
click at [162, 76] on span "Select Employee" at bounding box center [160, 73] width 47 height 9
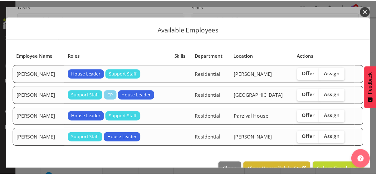
scroll to position [19, 0]
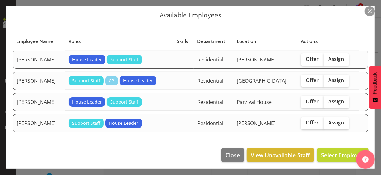
drag, startPoint x: 330, startPoint y: 99, endPoint x: 321, endPoint y: 137, distance: 39.0
click at [329, 102] on span "Assign" at bounding box center [337, 101] width 16 height 6
click at [328, 102] on input "Assign" at bounding box center [326, 102] width 4 height 4
checkbox input "true"
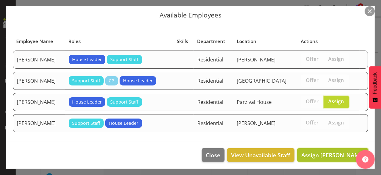
click at [319, 152] on span "Assign [PERSON_NAME]" at bounding box center [332, 155] width 63 height 7
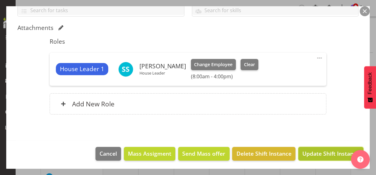
click at [320, 154] on span "Update Shift Instance" at bounding box center [331, 154] width 57 height 8
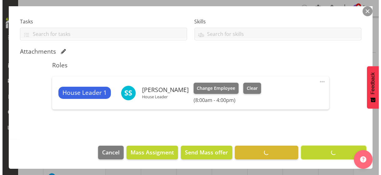
scroll to position [126, 0]
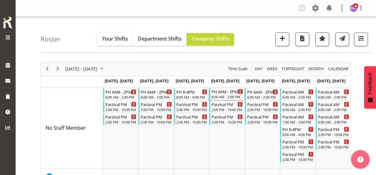
click at [226, 96] on div "6:00 AM - 2:00 PM" at bounding box center [228, 96] width 32 height 5
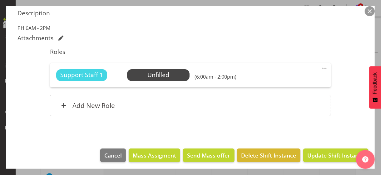
scroll to position [167, 0]
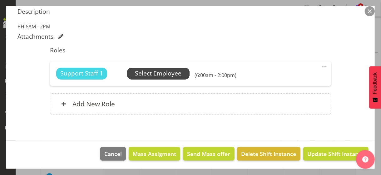
click at [159, 74] on span "Select Employee" at bounding box center [158, 73] width 47 height 9
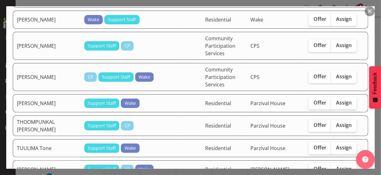
scroll to position [1062, 0]
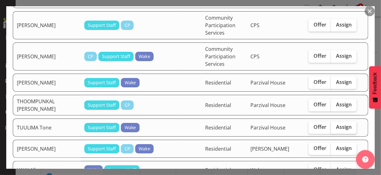
click at [338, 125] on span "Assign" at bounding box center [344, 127] width 16 height 6
click at [335, 125] on input "Assign" at bounding box center [333, 127] width 4 height 4
checkbox input "true"
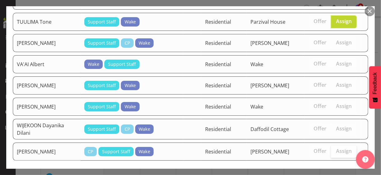
scroll to position [1192, 0]
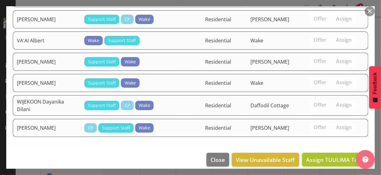
click at [332, 156] on span "Assign TUULIMA Tone" at bounding box center [335, 159] width 58 height 7
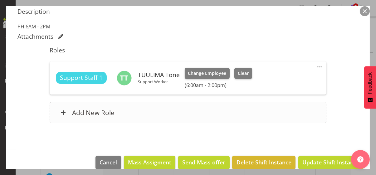
click at [203, 112] on div "Add New Role" at bounding box center [188, 112] width 277 height 21
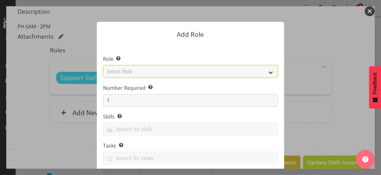
click at [150, 72] on select "Select Role CP House Leader Support Staff Wake" at bounding box center [190, 71] width 175 height 12
select select "1091"
click at [103, 65] on select "Select Role CP House Leader Support Staff Wake" at bounding box center [190, 71] width 175 height 12
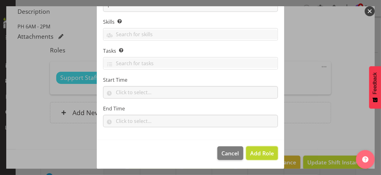
drag, startPoint x: 256, startPoint y: 151, endPoint x: 285, endPoint y: 130, distance: 36.2
click at [256, 151] on span "Add Role" at bounding box center [262, 153] width 24 height 7
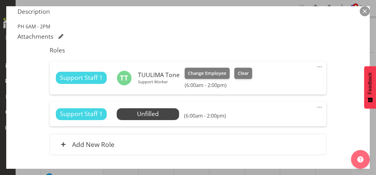
drag, startPoint x: 313, startPoint y: 105, endPoint x: 311, endPoint y: 107, distance: 3.6
click at [316, 104] on span at bounding box center [319, 107] width 7 height 7
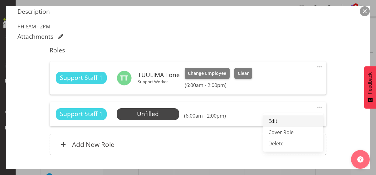
click at [280, 120] on link "Edit" at bounding box center [294, 121] width 60 height 11
select select "9"
select select "2025"
select select "14"
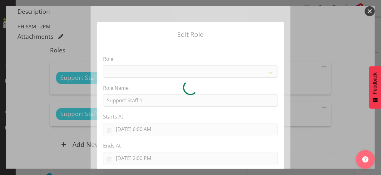
select select "1091"
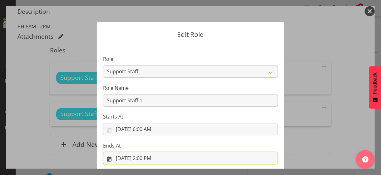
click at [146, 157] on input "[DATE] 2:00 PM" at bounding box center [190, 158] width 175 height 12
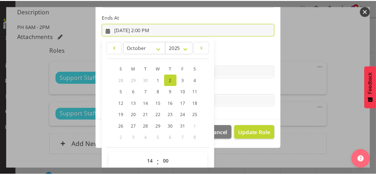
scroll to position [137, 0]
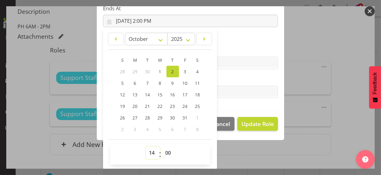
drag, startPoint x: 149, startPoint y: 151, endPoint x: 151, endPoint y: 148, distance: 3.5
click at [150, 151] on select "00 01 02 03 04 05 06 07 08 09 10 11 12 13 14 15 16 17 18 19 20 21 22 23" at bounding box center [153, 153] width 14 height 12
select select "9"
click at [146, 147] on select "00 01 02 03 04 05 06 07 08 09 10 11 12 13 14 15 16 17 18 19 20 21 22 23" at bounding box center [153, 153] width 14 height 12
click at [226, 81] on label "Tasks" at bounding box center [190, 79] width 175 height 7
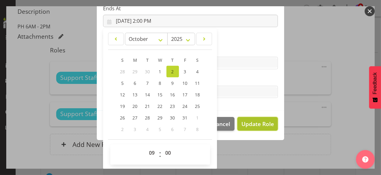
type input "[DATE] 9:00 AM"
click at [257, 126] on span "Update Role" at bounding box center [257, 124] width 32 height 8
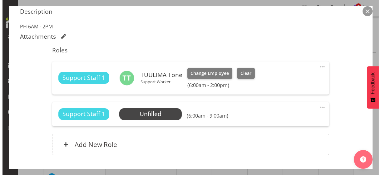
scroll to position [0, 0]
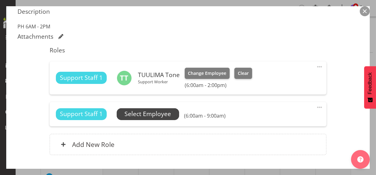
click at [163, 113] on span "Select Employee" at bounding box center [148, 114] width 47 height 9
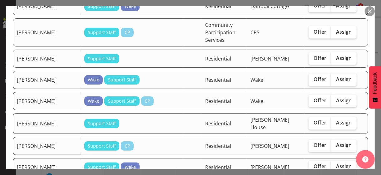
scroll to position [500, 0]
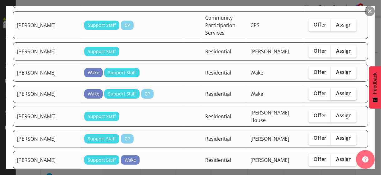
click at [336, 90] on span "Assign" at bounding box center [344, 93] width 16 height 6
click at [335, 92] on input "Assign" at bounding box center [333, 94] width 4 height 4
checkbox input "true"
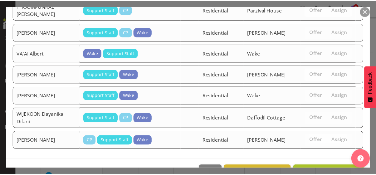
scroll to position [1264, 0]
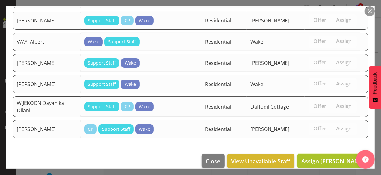
click at [328, 157] on span "Assign [PERSON_NAME]" at bounding box center [332, 160] width 63 height 7
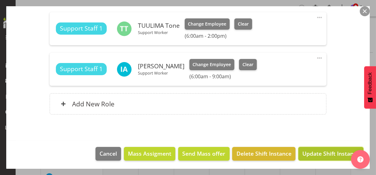
click at [329, 153] on span "Update Shift Instance" at bounding box center [331, 154] width 57 height 8
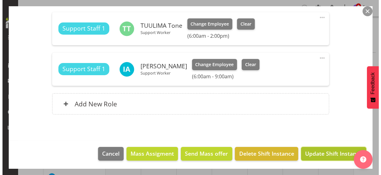
scroll to position [191, 0]
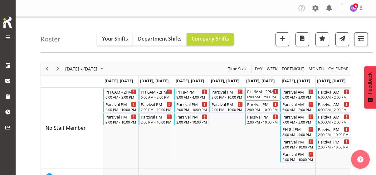
click at [264, 94] on div "PH 6AM - 2PM 6:00 AM - 2:00 PM" at bounding box center [263, 94] width 32 height 12
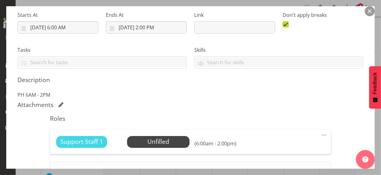
scroll to position [156, 0]
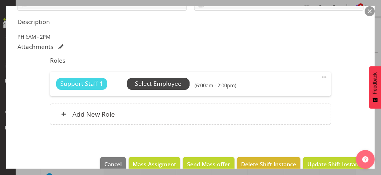
click at [165, 87] on span "Select Employee" at bounding box center [158, 83] width 47 height 9
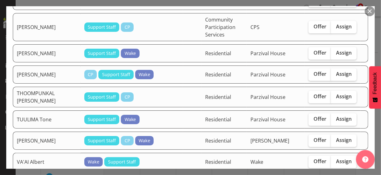
scroll to position [1187, 0]
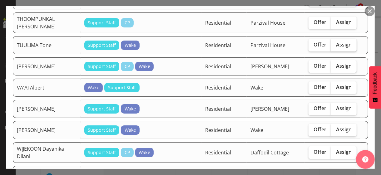
click at [336, 39] on label "Assign" at bounding box center [344, 45] width 26 height 12
click at [335, 43] on input "Assign" at bounding box center [333, 45] width 4 height 4
checkbox input "true"
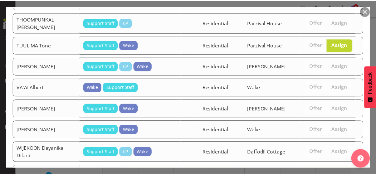
scroll to position [1228, 0]
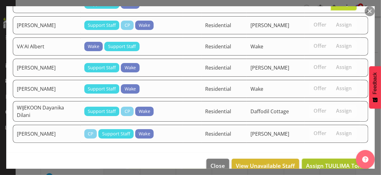
click at [327, 162] on span "Assign TUULIMA Tone" at bounding box center [335, 165] width 58 height 7
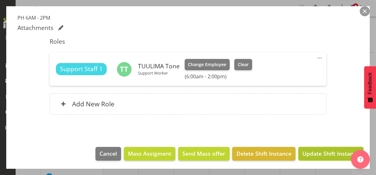
click at [326, 152] on span "Update Shift Instance" at bounding box center [331, 154] width 57 height 8
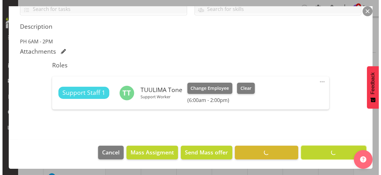
scroll to position [151, 0]
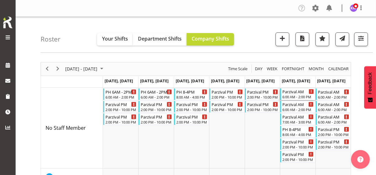
click at [296, 97] on div "6:00 AM - 2:00 PM" at bounding box center [299, 96] width 32 height 5
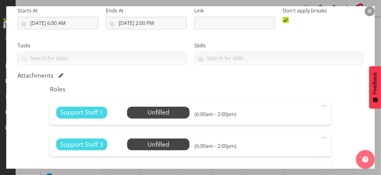
scroll to position [156, 0]
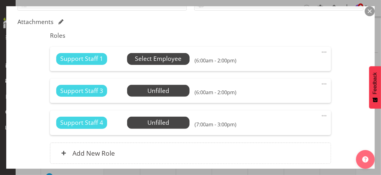
click at [159, 60] on span "Select Employee" at bounding box center [158, 58] width 47 height 9
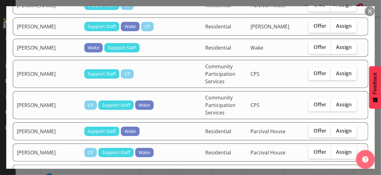
scroll to position [1281, 0]
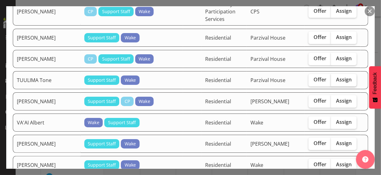
click at [336, 77] on span "Assign" at bounding box center [344, 80] width 16 height 6
click at [335, 78] on input "Assign" at bounding box center [333, 80] width 4 height 4
checkbox input "true"
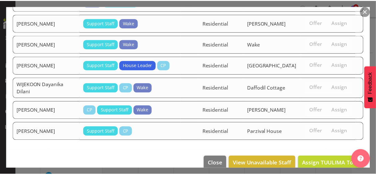
scroll to position [1405, 0]
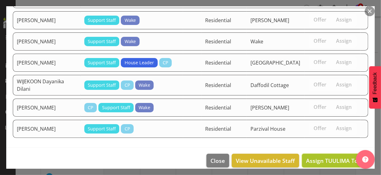
click at [326, 157] on span "Assign TUULIMA Tone" at bounding box center [335, 160] width 58 height 7
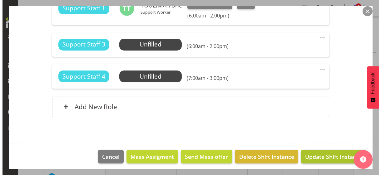
scroll to position [214, 0]
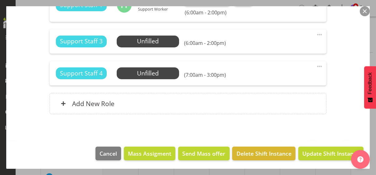
click at [316, 65] on span at bounding box center [319, 66] width 7 height 7
click at [280, 78] on link "Edit" at bounding box center [294, 80] width 60 height 11
select select "9"
select select "2025"
select select "15"
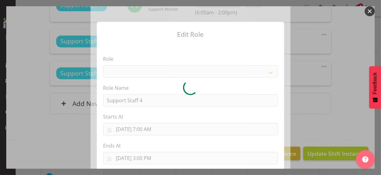
select select "1091"
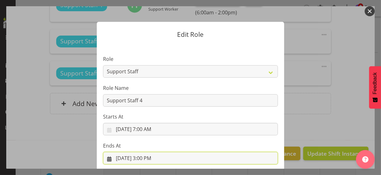
click at [149, 156] on input "[DATE] 3:00 PM" at bounding box center [190, 158] width 175 height 12
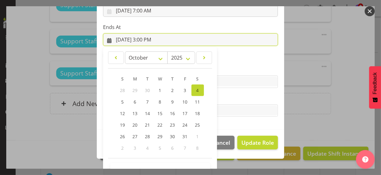
scroll to position [137, 0]
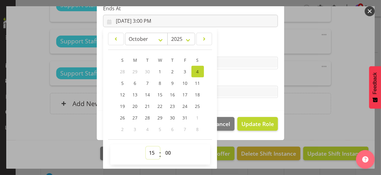
click at [150, 151] on select "00 01 02 03 04 05 06 07 08 09 10 11 12 13 14 15 16 17 18 19 20 21 22 23" at bounding box center [153, 153] width 14 height 12
select select "14"
click at [146, 147] on select "00 01 02 03 04 05 06 07 08 09 10 11 12 13 14 15 16 17 18 19 20 21 22 23" at bounding box center [153, 153] width 14 height 12
click at [237, 73] on section "Role CP House Leader Support Staff Wake Role Name Support Staff 4 Starts At [DA…" at bounding box center [190, 9] width 187 height 204
click at [252, 127] on span "Update Role" at bounding box center [257, 124] width 32 height 8
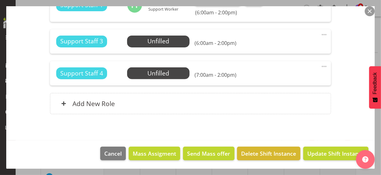
select select
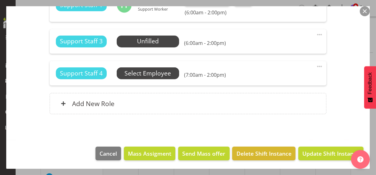
click at [157, 73] on span "Select Employee" at bounding box center [148, 73] width 47 height 9
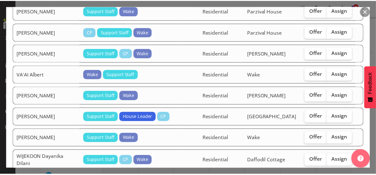
scroll to position [1375, 0]
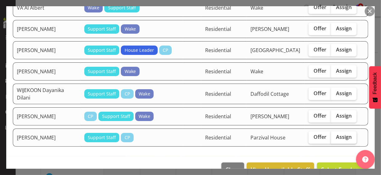
click at [337, 134] on span "Assign" at bounding box center [344, 137] width 16 height 6
click at [335, 135] on input "Assign" at bounding box center [333, 137] width 4 height 4
checkbox input "true"
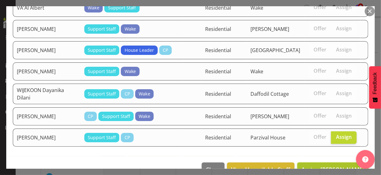
click at [330, 166] on span "Assign [PERSON_NAME]" at bounding box center [332, 169] width 63 height 7
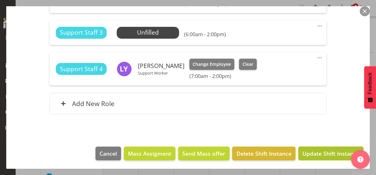
click at [330, 154] on span "Update Shift Instance" at bounding box center [331, 154] width 57 height 8
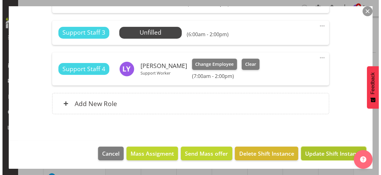
scroll to position [198, 0]
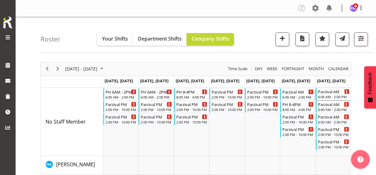
click at [328, 97] on div "6:00 AM - 2:00 PM" at bounding box center [334, 96] width 32 height 5
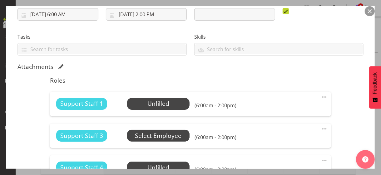
scroll to position [156, 0]
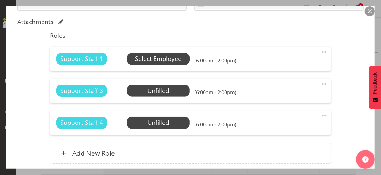
click at [152, 58] on span "Select Employee" at bounding box center [158, 58] width 47 height 9
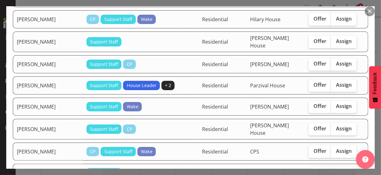
scroll to position [625, 0]
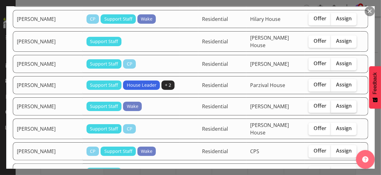
click at [337, 103] on span "Assign" at bounding box center [344, 106] width 16 height 6
click at [335, 104] on input "Assign" at bounding box center [333, 106] width 4 height 4
checkbox input "true"
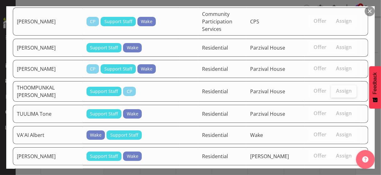
scroll to position [1422, 0]
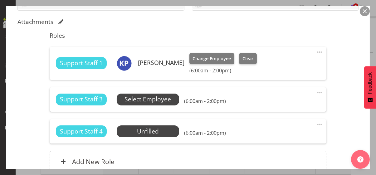
click at [166, 101] on span "Select Employee" at bounding box center [148, 99] width 47 height 9
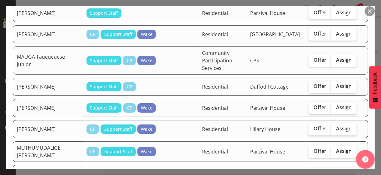
scroll to position [781, 0]
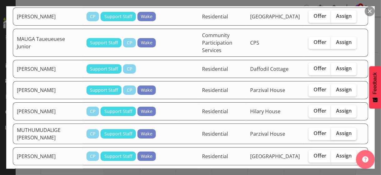
click at [340, 130] on span "Assign" at bounding box center [344, 133] width 16 height 6
click at [335, 132] on input "Assign" at bounding box center [333, 134] width 4 height 4
checkbox input "true"
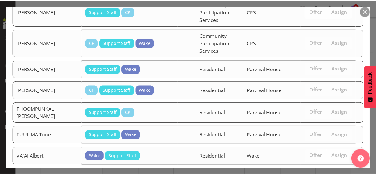
scroll to position [1399, 0]
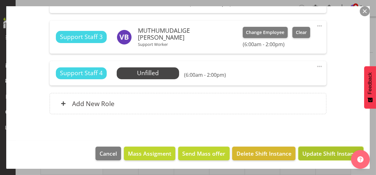
click at [326, 152] on span "Update Shift Instance" at bounding box center [331, 154] width 57 height 8
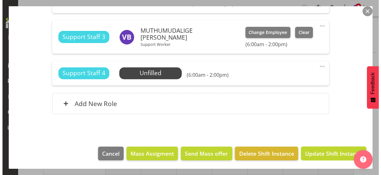
scroll to position [198, 0]
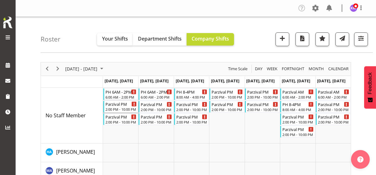
click at [127, 108] on div "2:00 PM - 10:00 PM" at bounding box center [122, 109] width 32 height 5
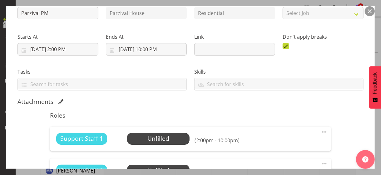
scroll to position [125, 0]
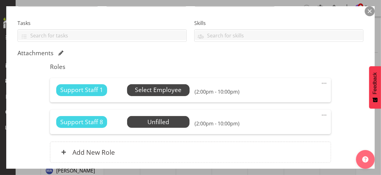
click at [142, 92] on span "Select Employee" at bounding box center [158, 90] width 47 height 9
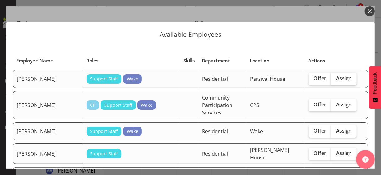
click at [342, 83] on label "Assign" at bounding box center [344, 79] width 26 height 12
click at [335, 81] on input "Assign" at bounding box center [333, 79] width 4 height 4
checkbox input "true"
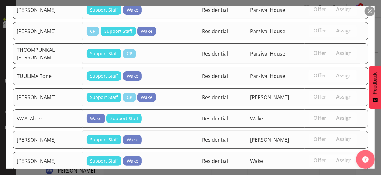
scroll to position [1131, 0]
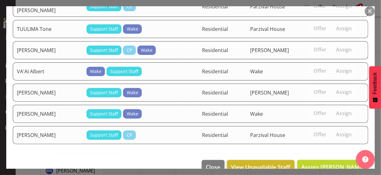
click at [335, 163] on span "Assign [PERSON_NAME]" at bounding box center [332, 166] width 63 height 7
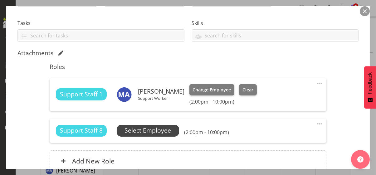
click at [161, 130] on span "Select Employee" at bounding box center [148, 130] width 47 height 9
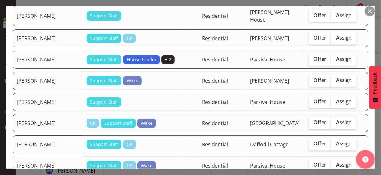
scroll to position [500, 0]
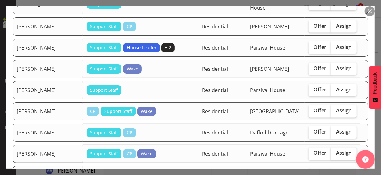
click at [337, 151] on span "Assign" at bounding box center [344, 153] width 16 height 6
click at [335, 152] on input "Assign" at bounding box center [333, 154] width 4 height 4
checkbox input "true"
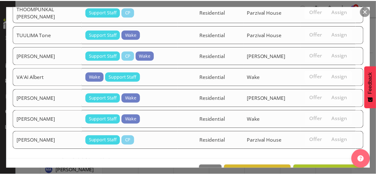
scroll to position [1110, 0]
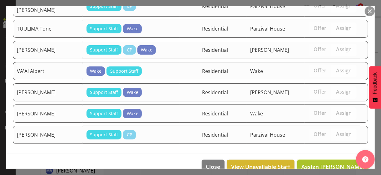
click at [331, 163] on span "Assign [PERSON_NAME]" at bounding box center [332, 166] width 63 height 7
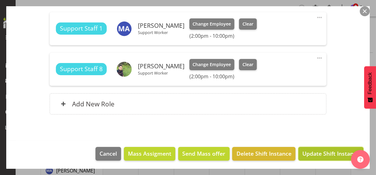
click at [327, 152] on span "Update Shift Instance" at bounding box center [331, 154] width 57 height 8
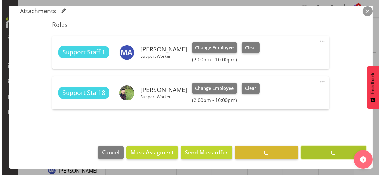
scroll to position [166, 0]
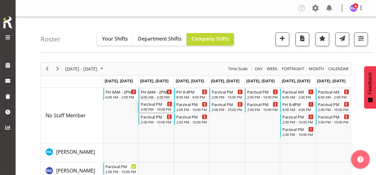
click at [153, 108] on div "2:00 PM - 10:00 PM" at bounding box center [157, 109] width 32 height 5
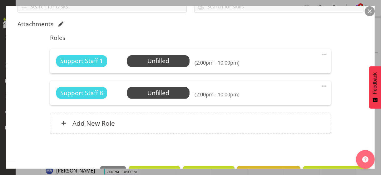
scroll to position [156, 0]
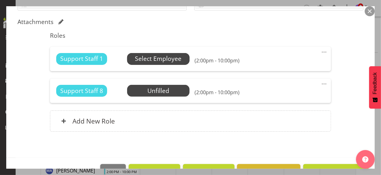
click at [160, 61] on span "Select Employee" at bounding box center [158, 58] width 47 height 9
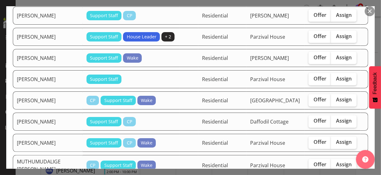
scroll to position [531, 0]
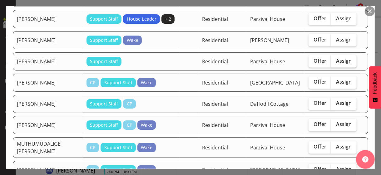
click at [336, 58] on span "Assign" at bounding box center [344, 61] width 16 height 6
click at [335, 59] on input "Assign" at bounding box center [333, 61] width 4 height 4
checkbox input "true"
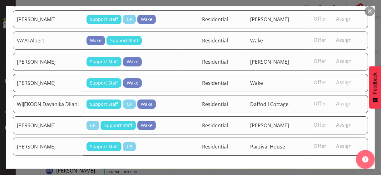
scroll to position [1019, 0]
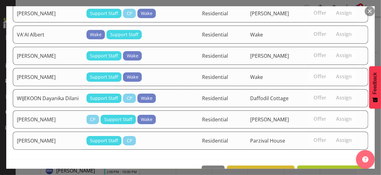
click at [336, 169] on span "Assign [PERSON_NAME]" at bounding box center [332, 172] width 63 height 7
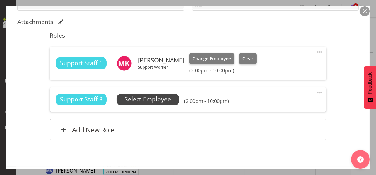
click at [165, 99] on span "Select Employee" at bounding box center [148, 99] width 47 height 9
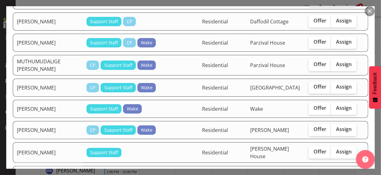
scroll to position [594, 0]
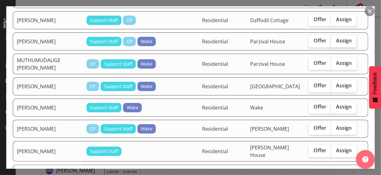
click at [342, 38] on span "Assign" at bounding box center [344, 41] width 16 height 6
click at [335, 39] on input "Assign" at bounding box center [333, 41] width 4 height 4
checkbox input "true"
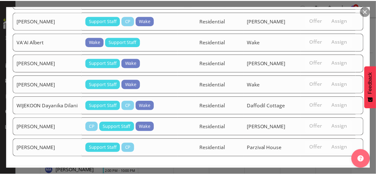
scroll to position [998, 0]
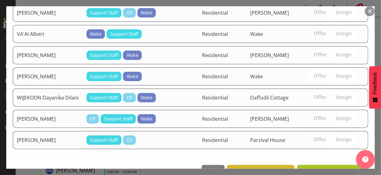
click at [329, 168] on span "Assign [PERSON_NAME]" at bounding box center [332, 171] width 63 height 7
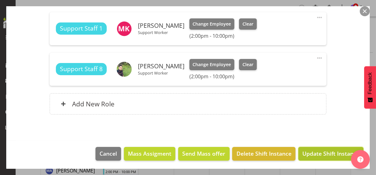
click at [327, 153] on span "Update Shift Instance" at bounding box center [331, 154] width 57 height 8
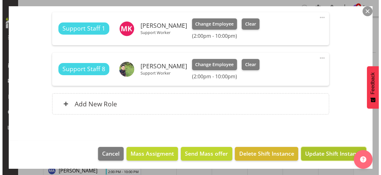
scroll to position [166, 0]
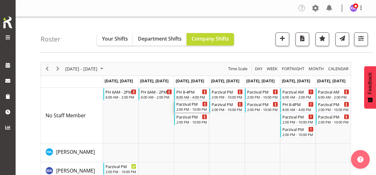
click at [188, 107] on div "2:00 PM - 10:00 PM" at bounding box center [193, 109] width 32 height 5
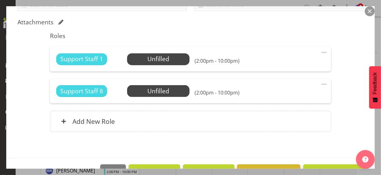
scroll to position [156, 0]
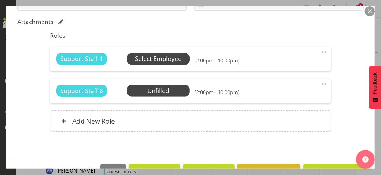
click at [150, 58] on span "Select Employee" at bounding box center [158, 58] width 47 height 9
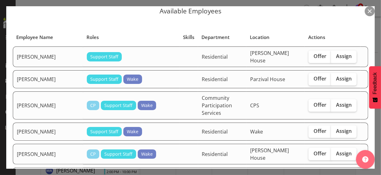
scroll to position [31, 0]
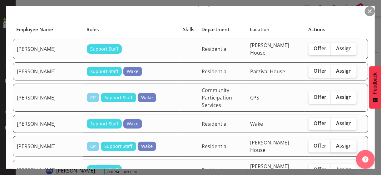
click at [338, 143] on span "Assign" at bounding box center [344, 146] width 16 height 6
click at [335, 144] on input "Assign" at bounding box center [333, 146] width 4 height 4
checkbox input "true"
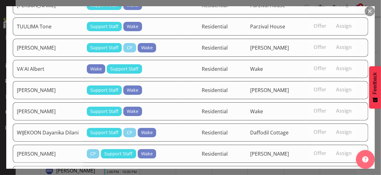
scroll to position [1063, 0]
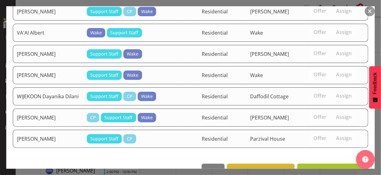
drag, startPoint x: 325, startPoint y: 152, endPoint x: 302, endPoint y: 150, distance: 23.5
click at [325, 167] on span "Assign [PERSON_NAME]" at bounding box center [332, 170] width 63 height 7
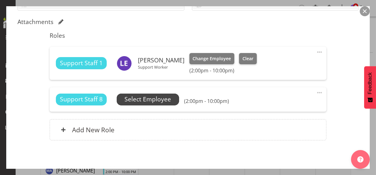
click at [155, 99] on span "Select Employee" at bounding box center [148, 99] width 47 height 9
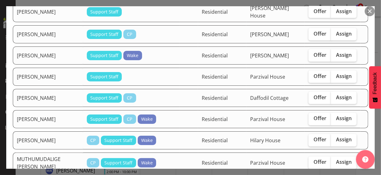
scroll to position [500, 0]
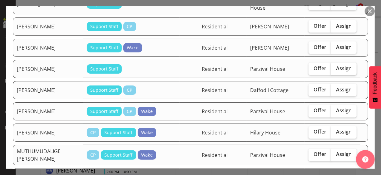
click at [336, 63] on label "Assign" at bounding box center [344, 69] width 26 height 12
click at [335, 67] on input "Assign" at bounding box center [333, 69] width 4 height 4
checkbox input "true"
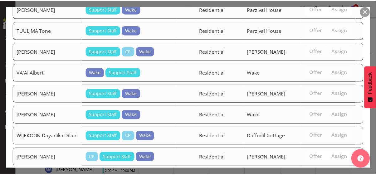
scroll to position [1043, 0]
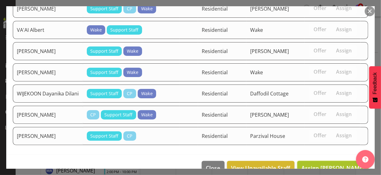
click at [335, 164] on span "Assign [PERSON_NAME]" at bounding box center [332, 167] width 63 height 7
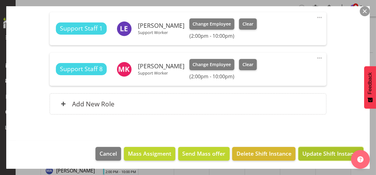
click at [327, 154] on span "Update Shift Instance" at bounding box center [331, 154] width 57 height 8
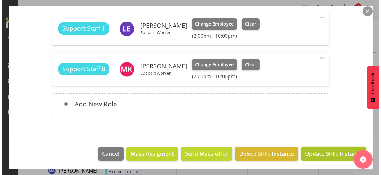
scroll to position [166, 0]
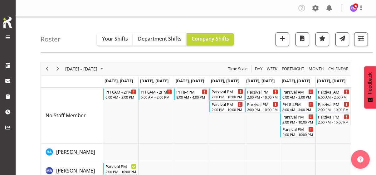
click at [227, 95] on div "2:00 PM - 10:00 PM" at bounding box center [228, 96] width 32 height 5
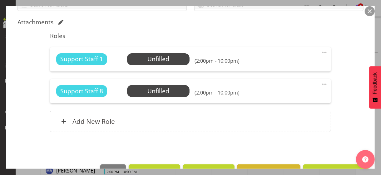
scroll to position [156, 0]
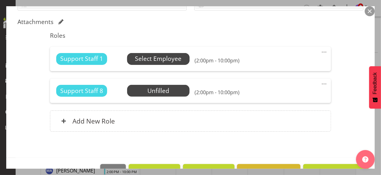
click at [155, 60] on span "Select Employee" at bounding box center [158, 58] width 47 height 9
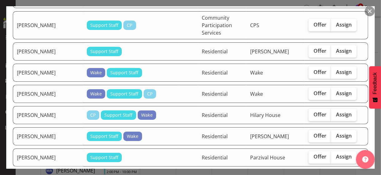
scroll to position [500, 0]
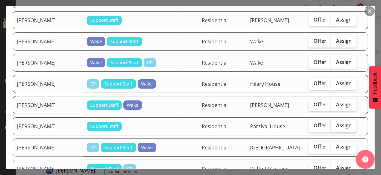
click at [340, 123] on span "Assign" at bounding box center [344, 126] width 16 height 6
click at [335, 124] on input "Assign" at bounding box center [333, 126] width 4 height 4
checkbox input "true"
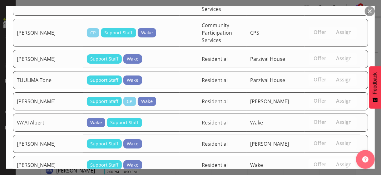
scroll to position [1115, 0]
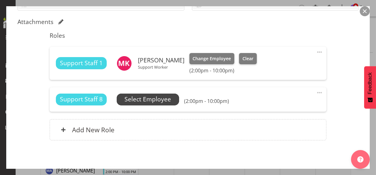
click at [163, 100] on span "Select Employee" at bounding box center [148, 99] width 47 height 9
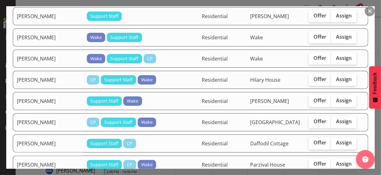
scroll to position [531, 0]
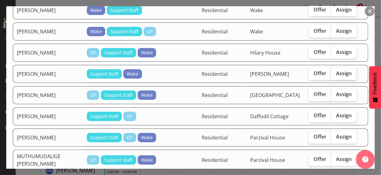
drag, startPoint x: 343, startPoint y: 53, endPoint x: 341, endPoint y: 56, distance: 3.8
click at [344, 70] on span "Assign" at bounding box center [344, 73] width 16 height 6
click at [335, 72] on input "Assign" at bounding box center [333, 74] width 4 height 4
checkbox input "true"
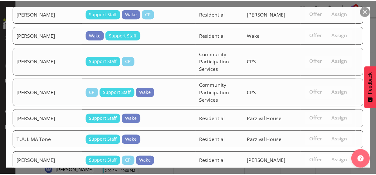
scroll to position [1094, 0]
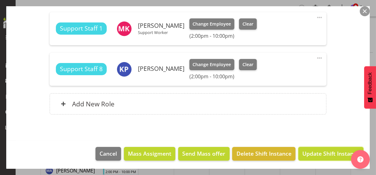
click at [327, 152] on span "Update Shift Instance" at bounding box center [331, 154] width 57 height 8
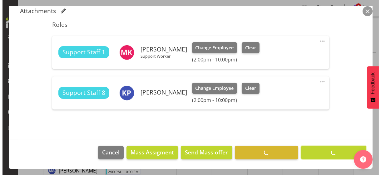
scroll to position [166, 0]
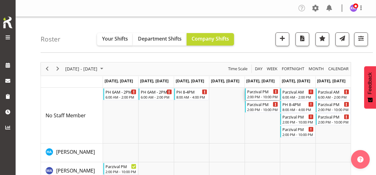
click at [264, 94] on div "Parzival PM" at bounding box center [263, 91] width 32 height 6
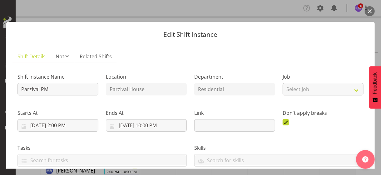
scroll to position [174, 0]
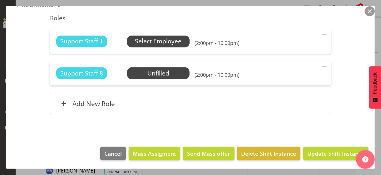
click at [158, 41] on span "Select Employee" at bounding box center [158, 41] width 47 height 9
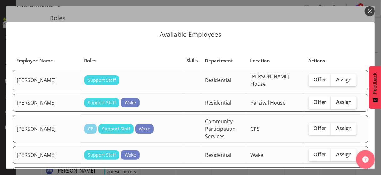
click at [339, 102] on span "Assign" at bounding box center [344, 102] width 16 height 6
click at [335, 102] on input "Assign" at bounding box center [333, 102] width 4 height 4
checkbox input "true"
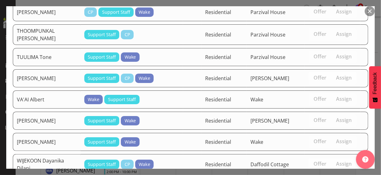
scroll to position [1180, 0]
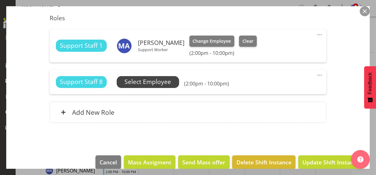
click at [157, 84] on span "Select Employee" at bounding box center [148, 81] width 47 height 9
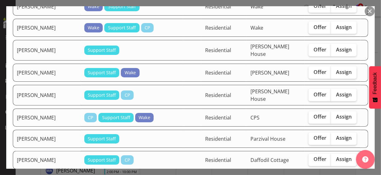
scroll to position [469, 0]
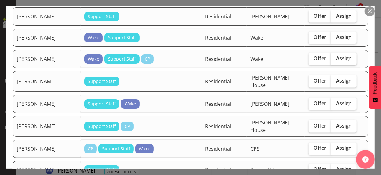
click at [336, 55] on span "Assign" at bounding box center [344, 58] width 16 height 6
click at [334, 57] on input "Assign" at bounding box center [333, 59] width 4 height 4
checkbox input "true"
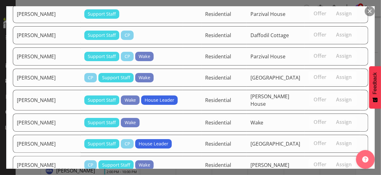
scroll to position [748, 0]
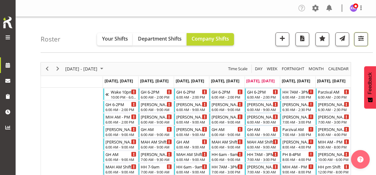
drag, startPoint x: 358, startPoint y: 38, endPoint x: 357, endPoint y: 43, distance: 5.8
click at [359, 38] on span "button" at bounding box center [361, 38] width 8 height 8
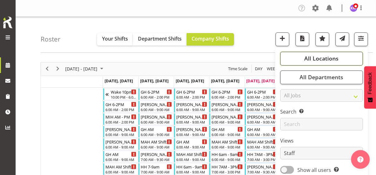
click at [320, 58] on span "All Locations" at bounding box center [322, 58] width 34 height 7
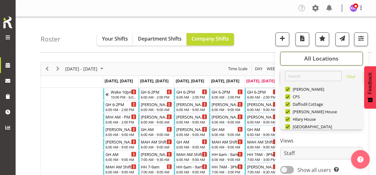
scroll to position [60, 0]
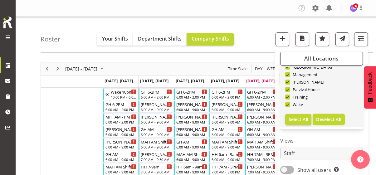
click at [321, 121] on span "Deselect All" at bounding box center [328, 120] width 25 height 6
checkbox input "false"
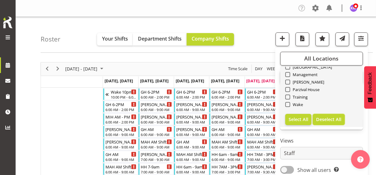
checkbox input "false"
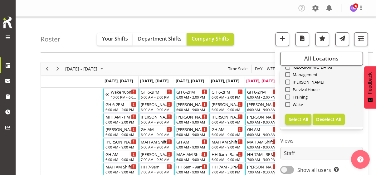
checkbox input "false"
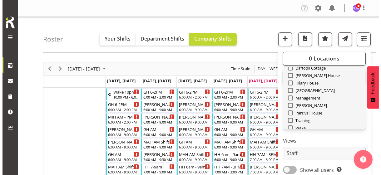
scroll to position [29, 0]
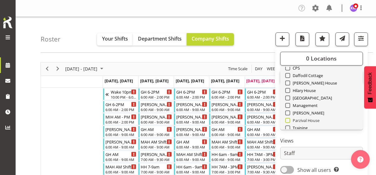
click at [287, 121] on span at bounding box center [288, 120] width 5 height 5
click at [287, 121] on input "Parzival House" at bounding box center [288, 120] width 4 height 4
checkbox input "true"
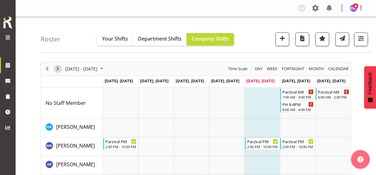
click at [56, 68] on span "Next" at bounding box center [57, 69] width 7 height 8
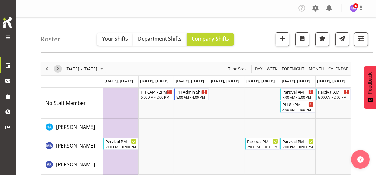
click at [56, 68] on span "Next" at bounding box center [57, 69] width 7 height 8
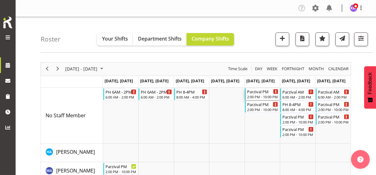
click at [263, 97] on div "2:00 PM - 10:00 PM" at bounding box center [263, 96] width 32 height 5
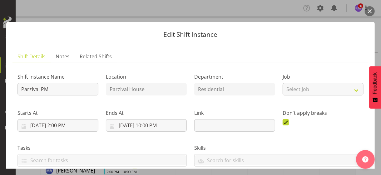
scroll to position [94, 0]
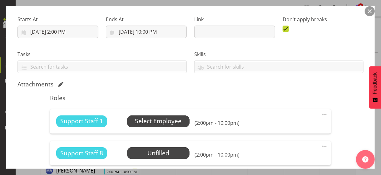
click at [164, 122] on span "Select Employee" at bounding box center [158, 121] width 47 height 9
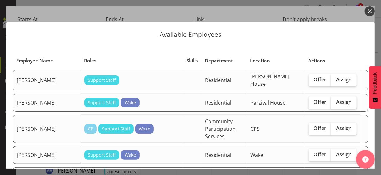
click at [342, 100] on span "Assign" at bounding box center [344, 102] width 16 height 6
click at [335, 100] on input "Assign" at bounding box center [333, 102] width 4 height 4
checkbox input "true"
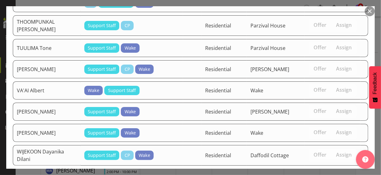
scroll to position [1180, 0]
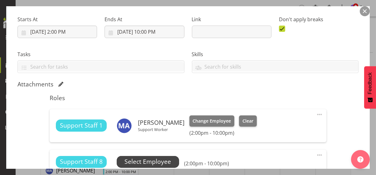
click at [170, 160] on span "Select Employee" at bounding box center [148, 161] width 47 height 9
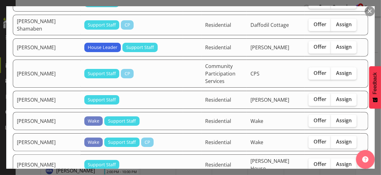
scroll to position [406, 0]
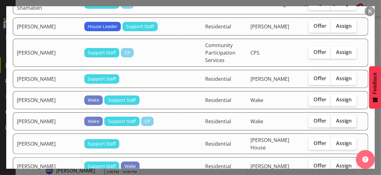
click at [341, 118] on span "Assign" at bounding box center [344, 121] width 16 height 6
click at [335, 119] on input "Assign" at bounding box center [333, 121] width 4 height 4
checkbox input "true"
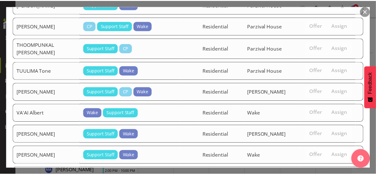
scroll to position [1159, 0]
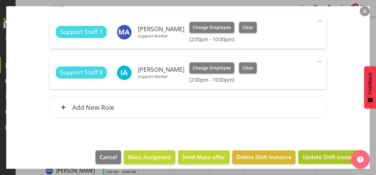
click at [329, 156] on span "Update Shift Instance" at bounding box center [331, 157] width 57 height 8
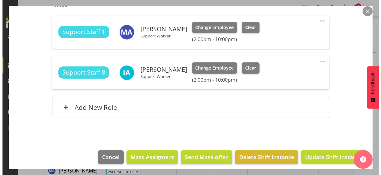
scroll to position [166, 0]
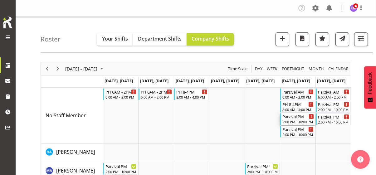
click at [297, 121] on div "2:00 PM - 10:00 PM" at bounding box center [299, 121] width 32 height 5
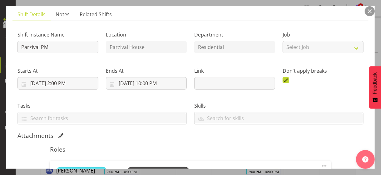
scroll to position [94, 0]
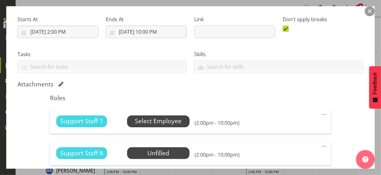
click at [163, 122] on span "Select Employee" at bounding box center [158, 121] width 47 height 9
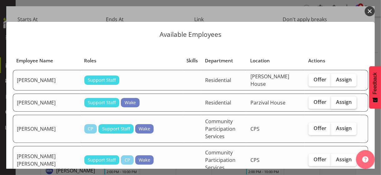
click at [336, 99] on span "Assign" at bounding box center [344, 102] width 16 height 6
click at [335, 100] on input "Assign" at bounding box center [333, 102] width 4 height 4
checkbox input "true"
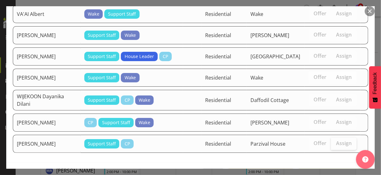
scroll to position [1410, 0]
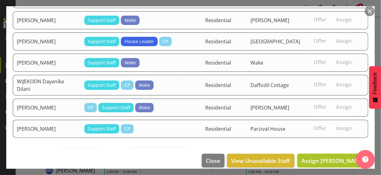
drag, startPoint x: 326, startPoint y: 154, endPoint x: 271, endPoint y: 141, distance: 56.8
click at [326, 157] on span "Assign [PERSON_NAME]" at bounding box center [332, 160] width 63 height 7
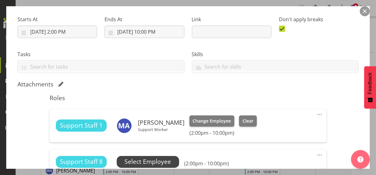
click at [170, 164] on span "Select Employee" at bounding box center [148, 161] width 47 height 9
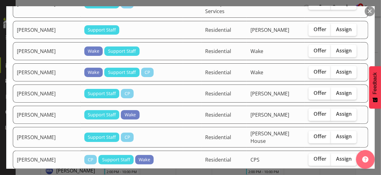
scroll to position [500, 0]
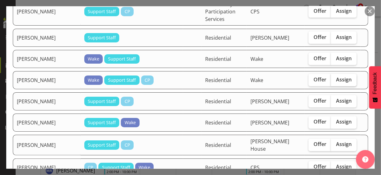
click at [343, 77] on label "Assign" at bounding box center [344, 80] width 26 height 12
click at [335, 78] on input "Assign" at bounding box center [333, 80] width 4 height 4
checkbox input "true"
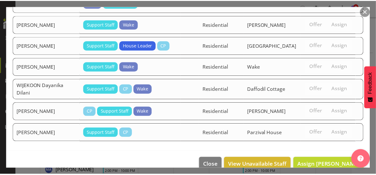
scroll to position [1389, 0]
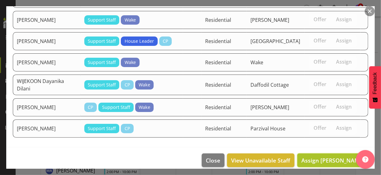
click at [333, 157] on span "Assign [PERSON_NAME]" at bounding box center [332, 160] width 63 height 7
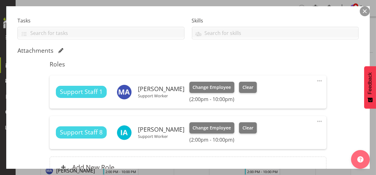
scroll to position [156, 0]
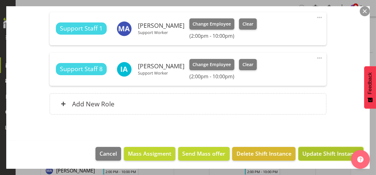
click at [326, 153] on span "Update Shift Instance" at bounding box center [331, 154] width 57 height 8
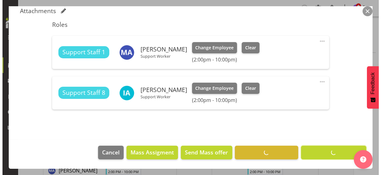
scroll to position [166, 0]
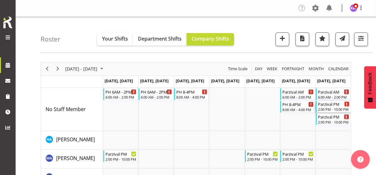
click at [330, 109] on div "2:00 PM - 10:00 PM" at bounding box center [334, 109] width 32 height 5
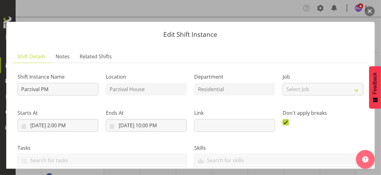
click at [237, 148] on label "Skills" at bounding box center [278, 147] width 169 height 7
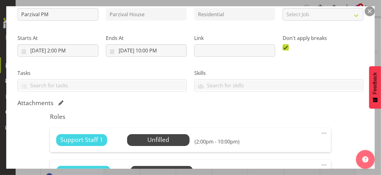
scroll to position [174, 0]
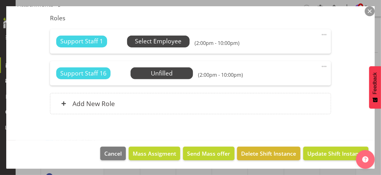
click at [158, 42] on span "Select Employee" at bounding box center [158, 41] width 47 height 9
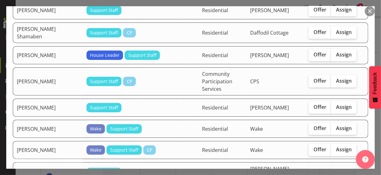
scroll to position [469, 0]
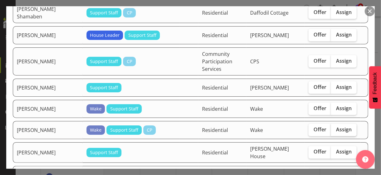
click at [336, 127] on span "Assign" at bounding box center [344, 130] width 16 height 6
click at [335, 128] on input "Assign" at bounding box center [333, 130] width 4 height 4
checkbox input "true"
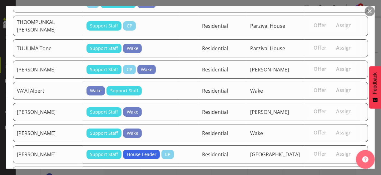
scroll to position [1381, 0]
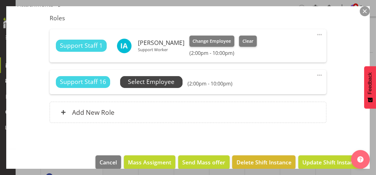
click at [168, 82] on span "Select Employee" at bounding box center [151, 81] width 47 height 9
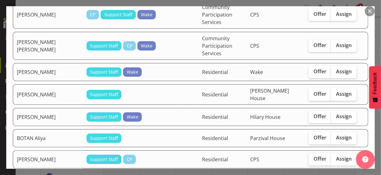
scroll to position [125, 0]
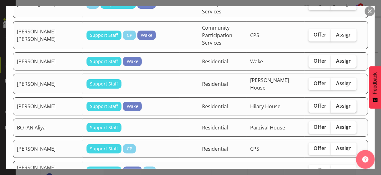
click at [337, 103] on span "Assign" at bounding box center [344, 106] width 16 height 6
click at [335, 104] on input "Assign" at bounding box center [333, 106] width 4 height 4
checkbox input "true"
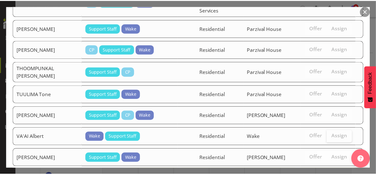
scroll to position [1360, 0]
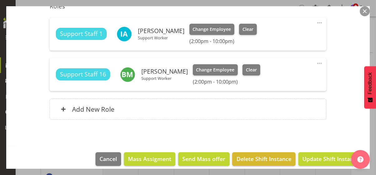
scroll to position [191, 0]
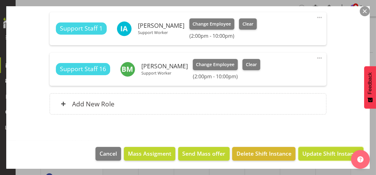
click at [327, 153] on span "Update Shift Instance" at bounding box center [331, 154] width 57 height 8
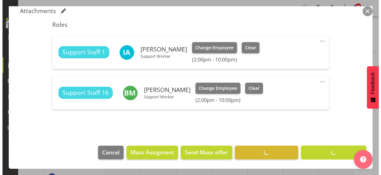
scroll to position [166, 0]
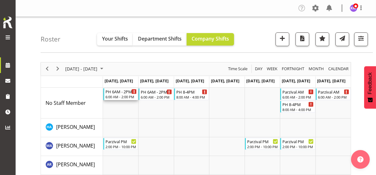
click at [124, 97] on div "6:00 AM - 2:00 PM" at bounding box center [122, 96] width 32 height 5
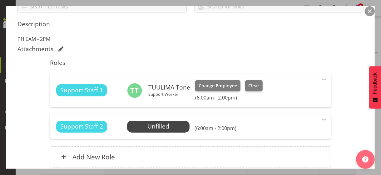
scroll to position [156, 0]
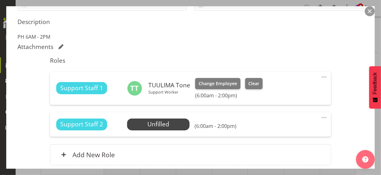
drag, startPoint x: 320, startPoint y: 116, endPoint x: 313, endPoint y: 119, distance: 7.3
click at [321, 116] on span at bounding box center [324, 117] width 7 height 7
click at [281, 129] on link "Edit" at bounding box center [298, 131] width 60 height 11
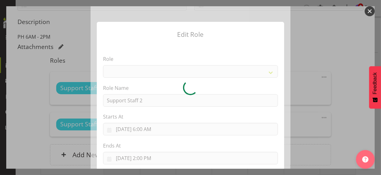
select select "1091"
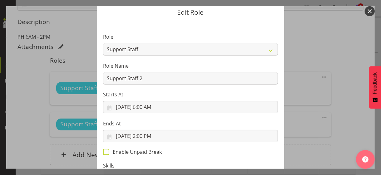
scroll to position [31, 0]
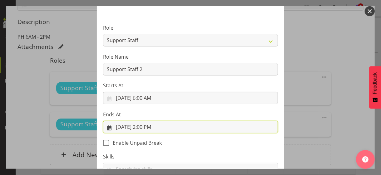
click at [146, 127] on input "[DATE] 2:00 PM" at bounding box center [190, 127] width 175 height 12
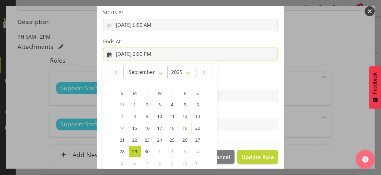
scroll to position [138, 0]
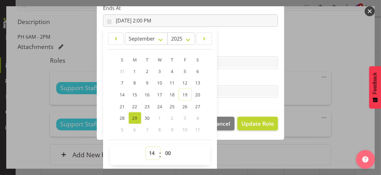
drag, startPoint x: 149, startPoint y: 152, endPoint x: 158, endPoint y: 116, distance: 37.1
click at [150, 150] on select "00 01 02 03 04 05 06 07 08 09 10 11 12 13 14 15 16 17 18 19 20 21 22 23" at bounding box center [153, 153] width 14 height 12
select select "9"
click at [146, 147] on select "00 01 02 03 04 05 06 07 08 09 10 11 12 13 14 15 16 17 18 19 20 21 22 23" at bounding box center [153, 153] width 14 height 12
type input "9/29/2025, 9:00 AM"
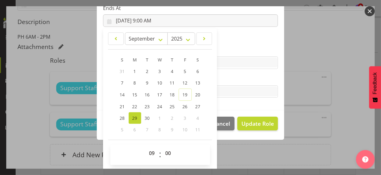
drag, startPoint x: 223, startPoint y: 80, endPoint x: 237, endPoint y: 101, distance: 25.7
click at [223, 80] on label "Tasks" at bounding box center [190, 79] width 175 height 7
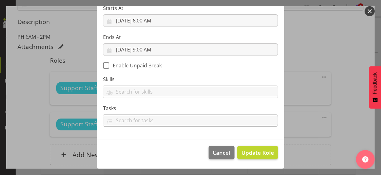
scroll to position [108, 0]
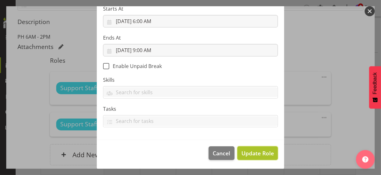
click at [252, 152] on span "Update Role" at bounding box center [257, 153] width 32 height 8
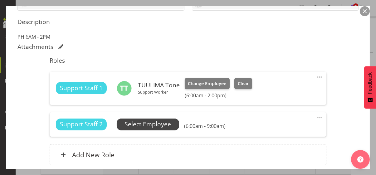
click at [171, 127] on span "Select Employee" at bounding box center [148, 124] width 47 height 9
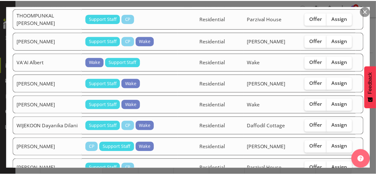
scroll to position [1240, 0]
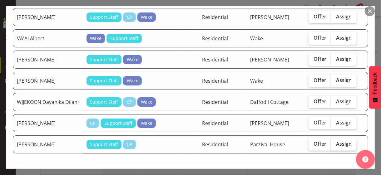
click at [341, 138] on label "Assign" at bounding box center [344, 144] width 26 height 12
click at [335, 142] on input "Assign" at bounding box center [333, 144] width 4 height 4
checkbox input "true"
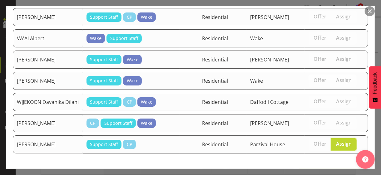
click at [335, 173] on span "Assign [PERSON_NAME]" at bounding box center [332, 176] width 63 height 7
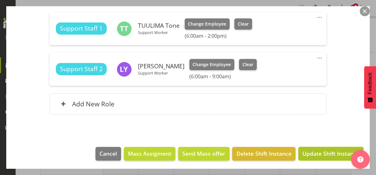
click at [332, 155] on span "Update Shift Instance" at bounding box center [331, 154] width 57 height 8
